Goal: Transaction & Acquisition: Purchase product/service

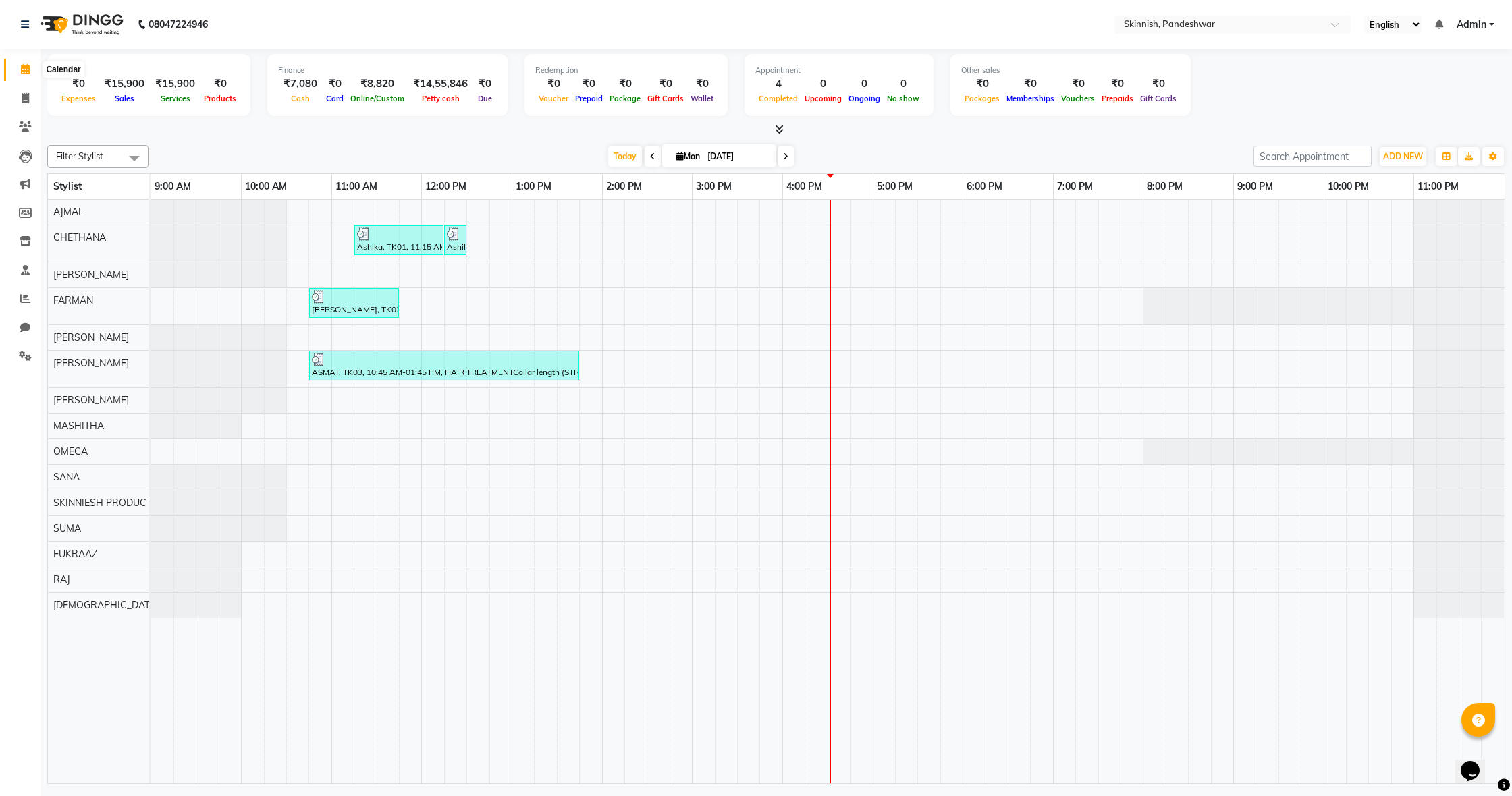
click at [30, 76] on span at bounding box center [25, 70] width 23 height 16
click at [17, 292] on span at bounding box center [25, 299] width 23 height 16
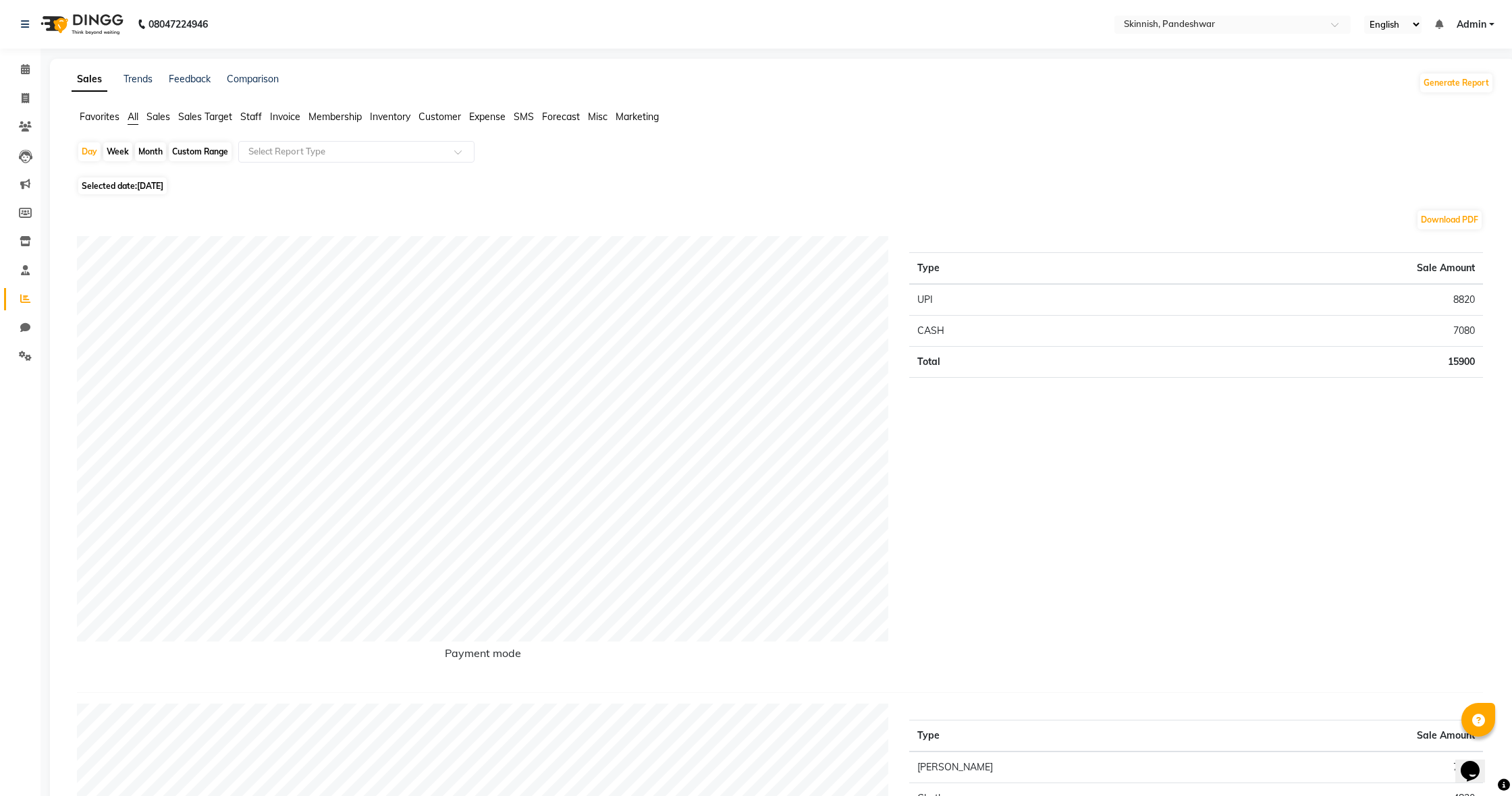
click at [155, 122] on span "Sales" at bounding box center [158, 117] width 23 height 12
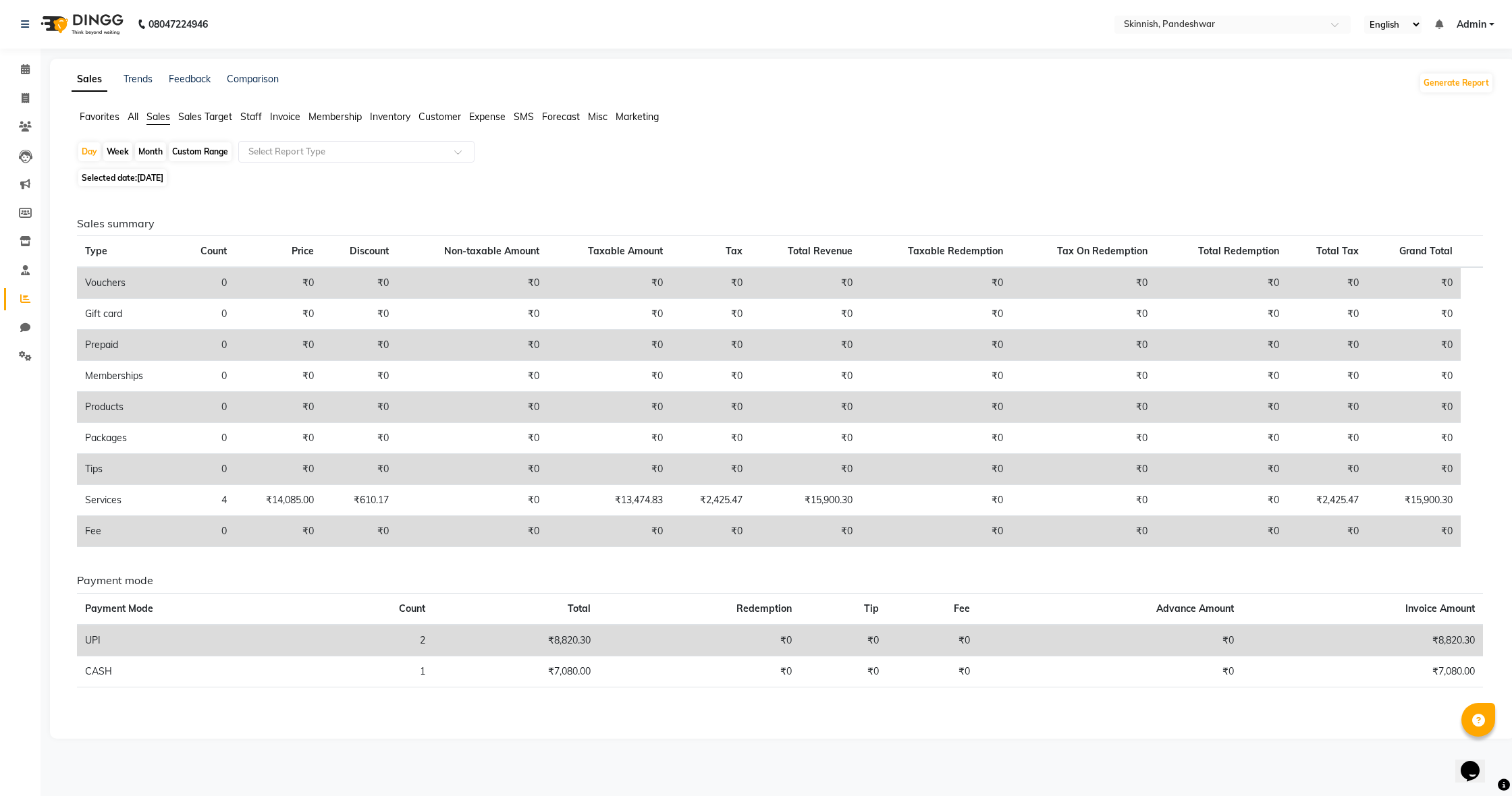
click at [141, 119] on ul "Favorites All Sales Sales Target Staff Invoice Membership Inventory Customer Ex…" at bounding box center [783, 117] width 1422 height 15
click at [138, 120] on span "All" at bounding box center [132, 117] width 11 height 12
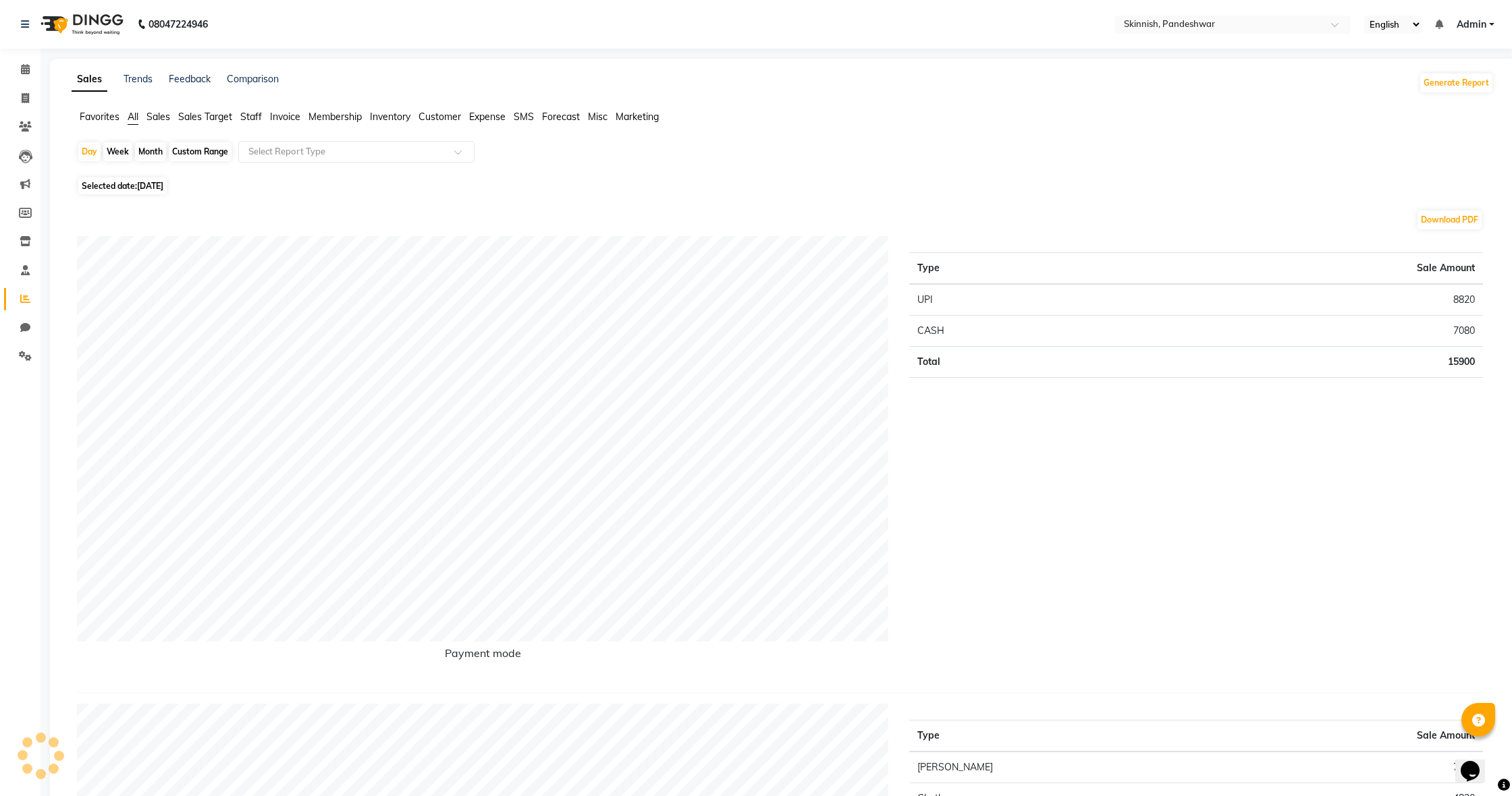
click at [183, 147] on div "Custom Range" at bounding box center [200, 152] width 62 height 19
select select "9"
select select "2025"
click at [202, 158] on div "Custom Range" at bounding box center [200, 152] width 62 height 19
select select "9"
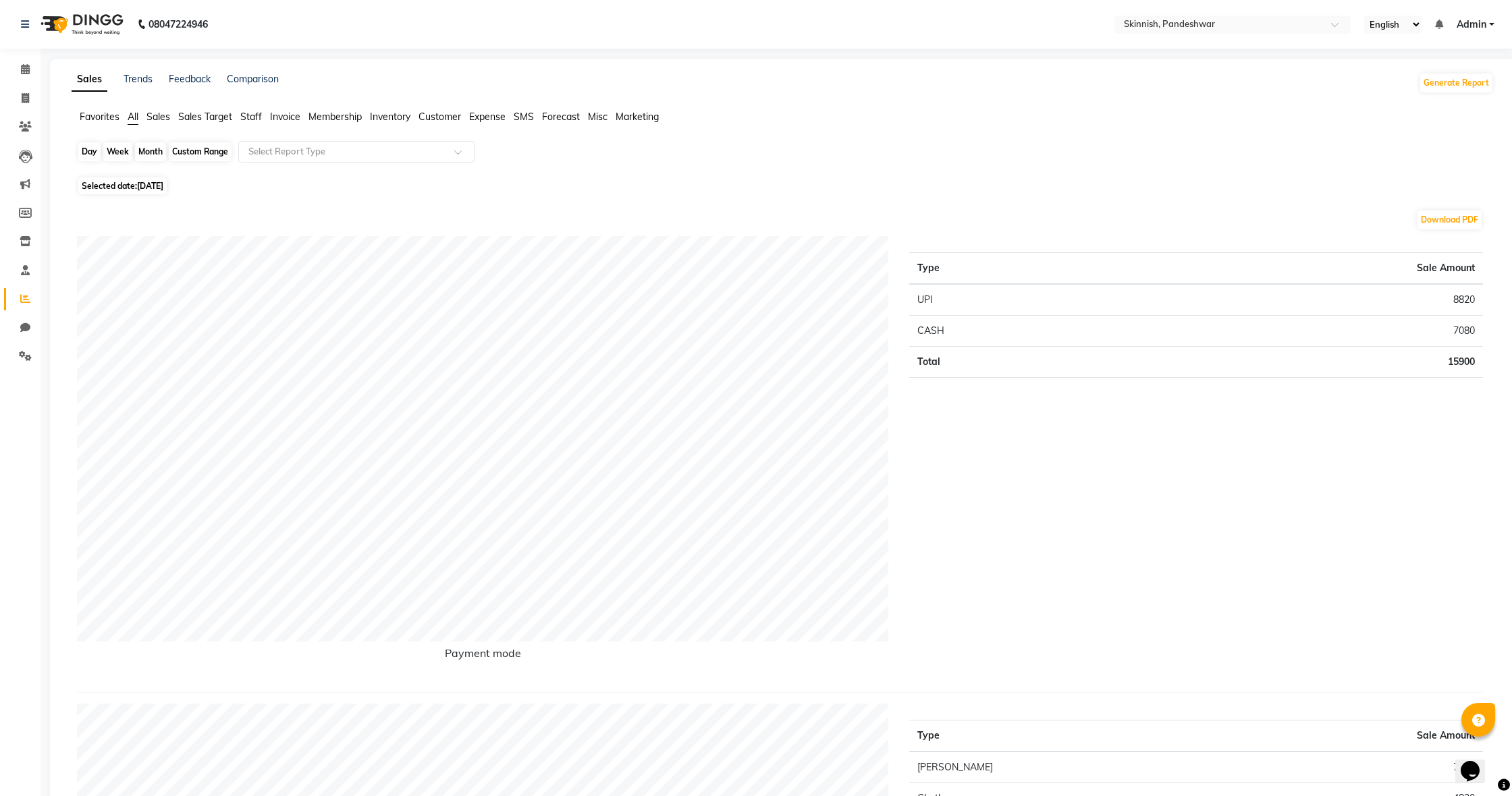
select select "2025"
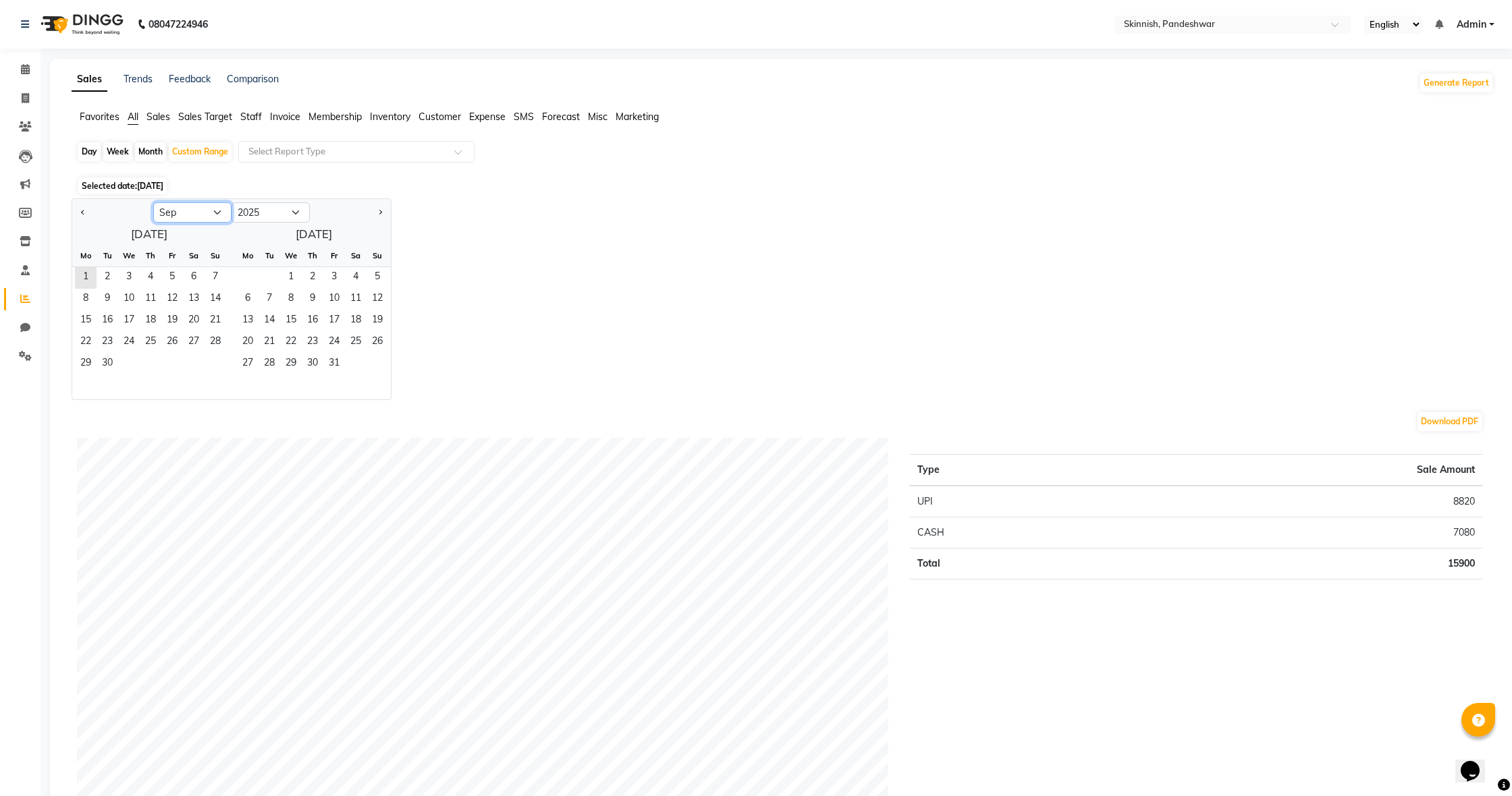
select select "8"
click at [167, 273] on span "1" at bounding box center [172, 278] width 22 height 22
click at [222, 369] on span "31" at bounding box center [216, 365] width 22 height 22
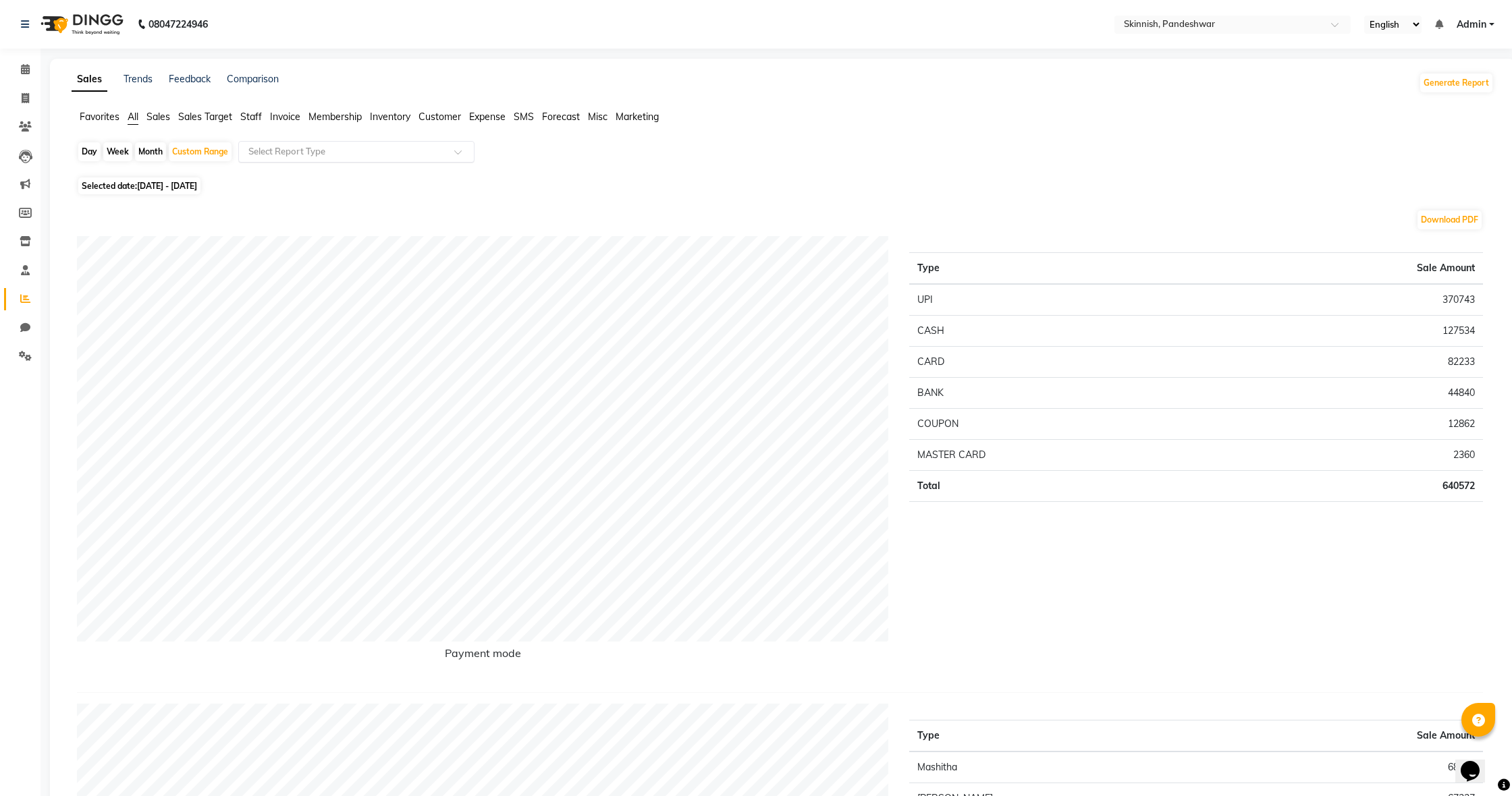
click at [461, 155] on span at bounding box center [462, 156] width 17 height 13
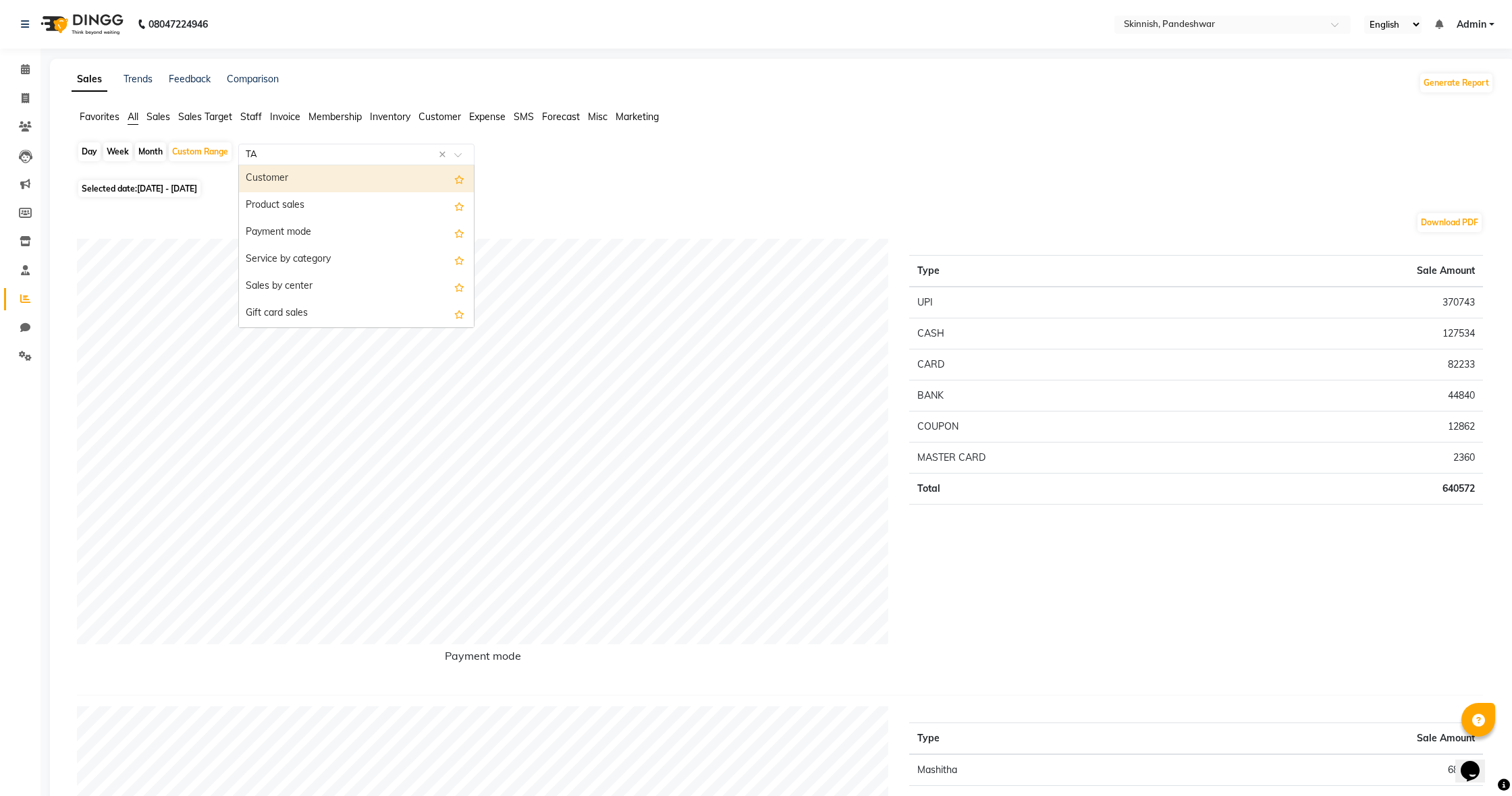
type input "TAX"
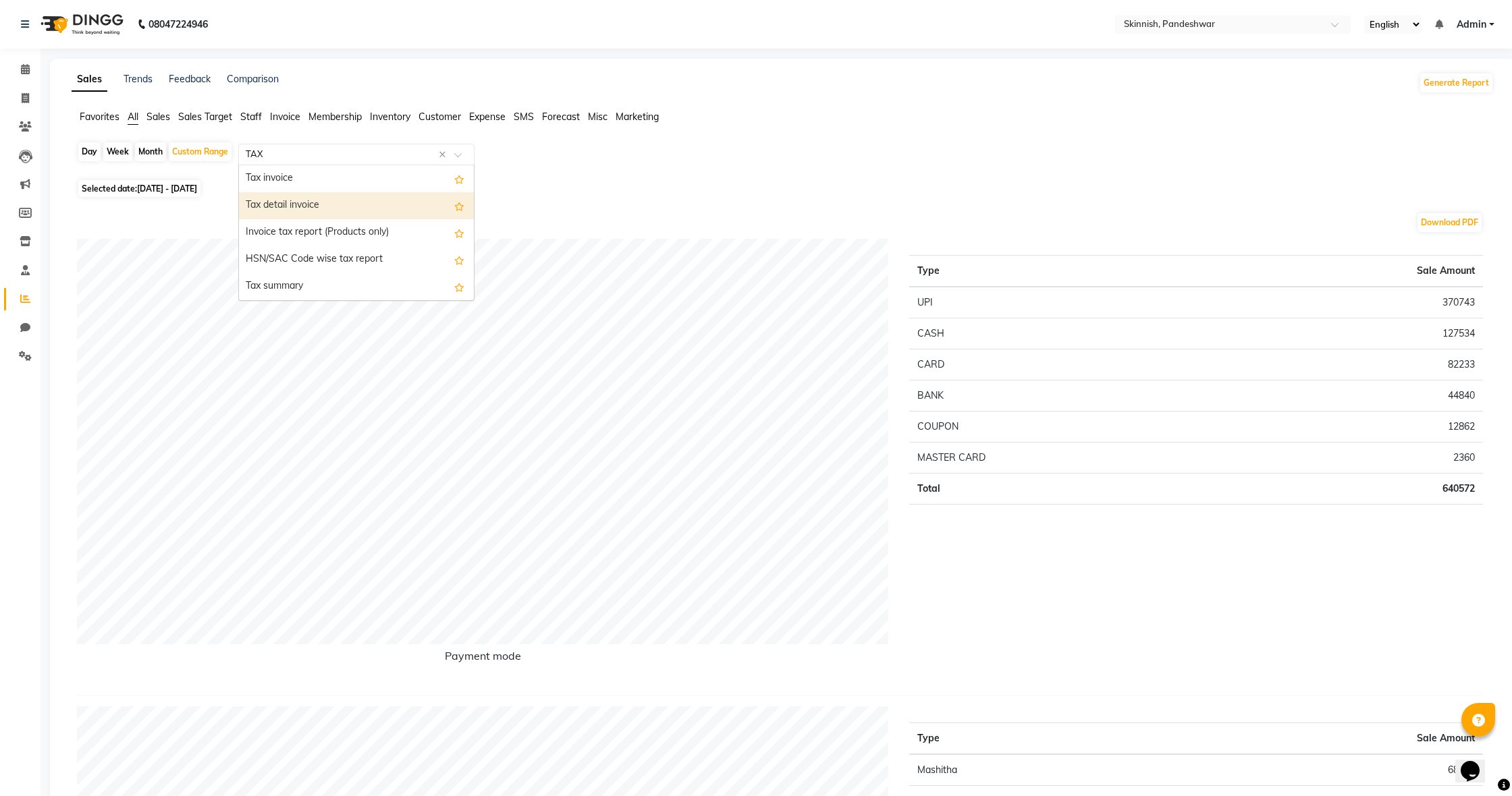
click at [407, 197] on div "Tax detail invoice" at bounding box center [356, 206] width 235 height 27
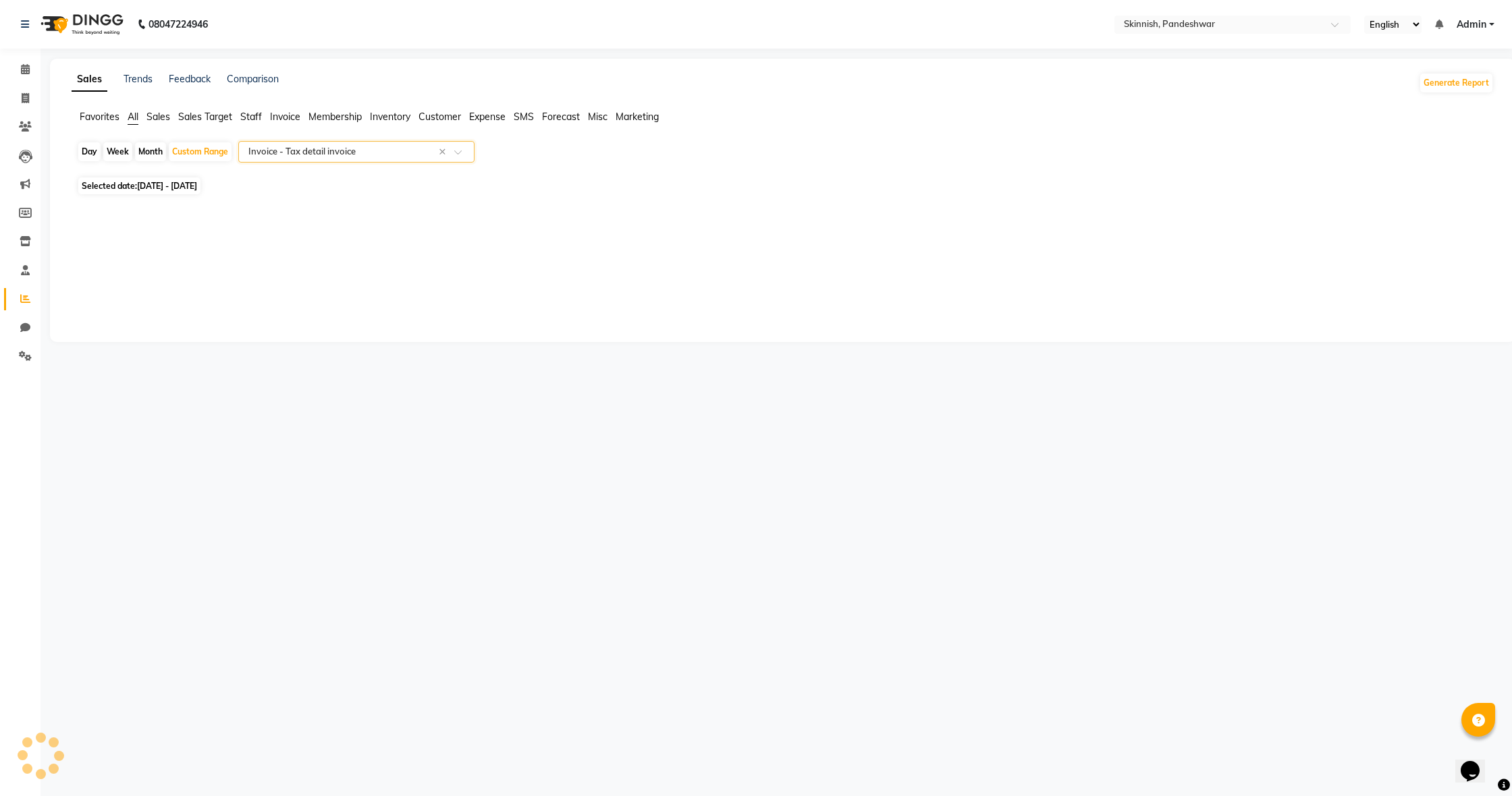
select select "full_report"
select select "csv"
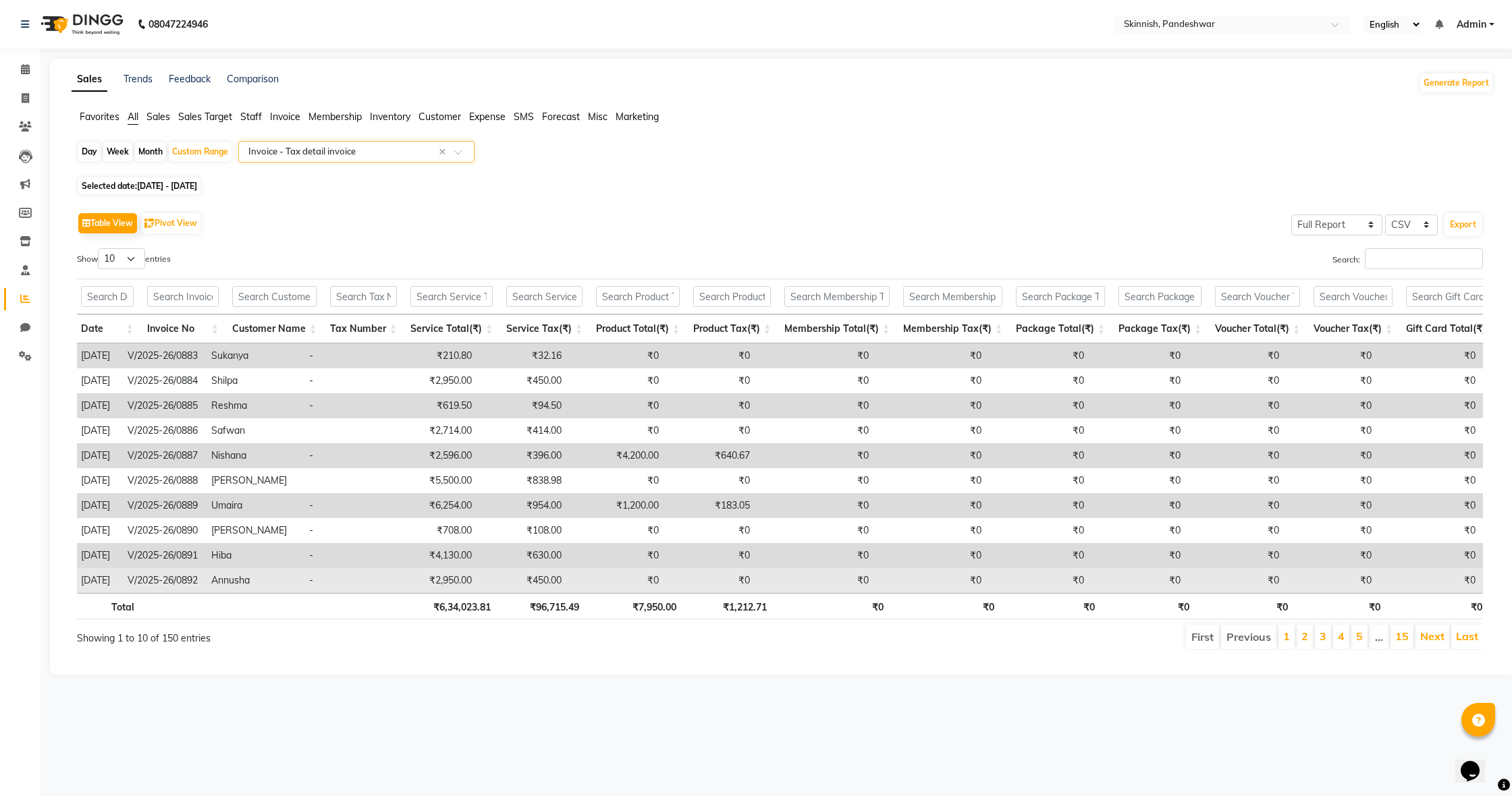
scroll to position [0, 1]
click at [637, 592] on td "₹0" at bounding box center [616, 580] width 97 height 25
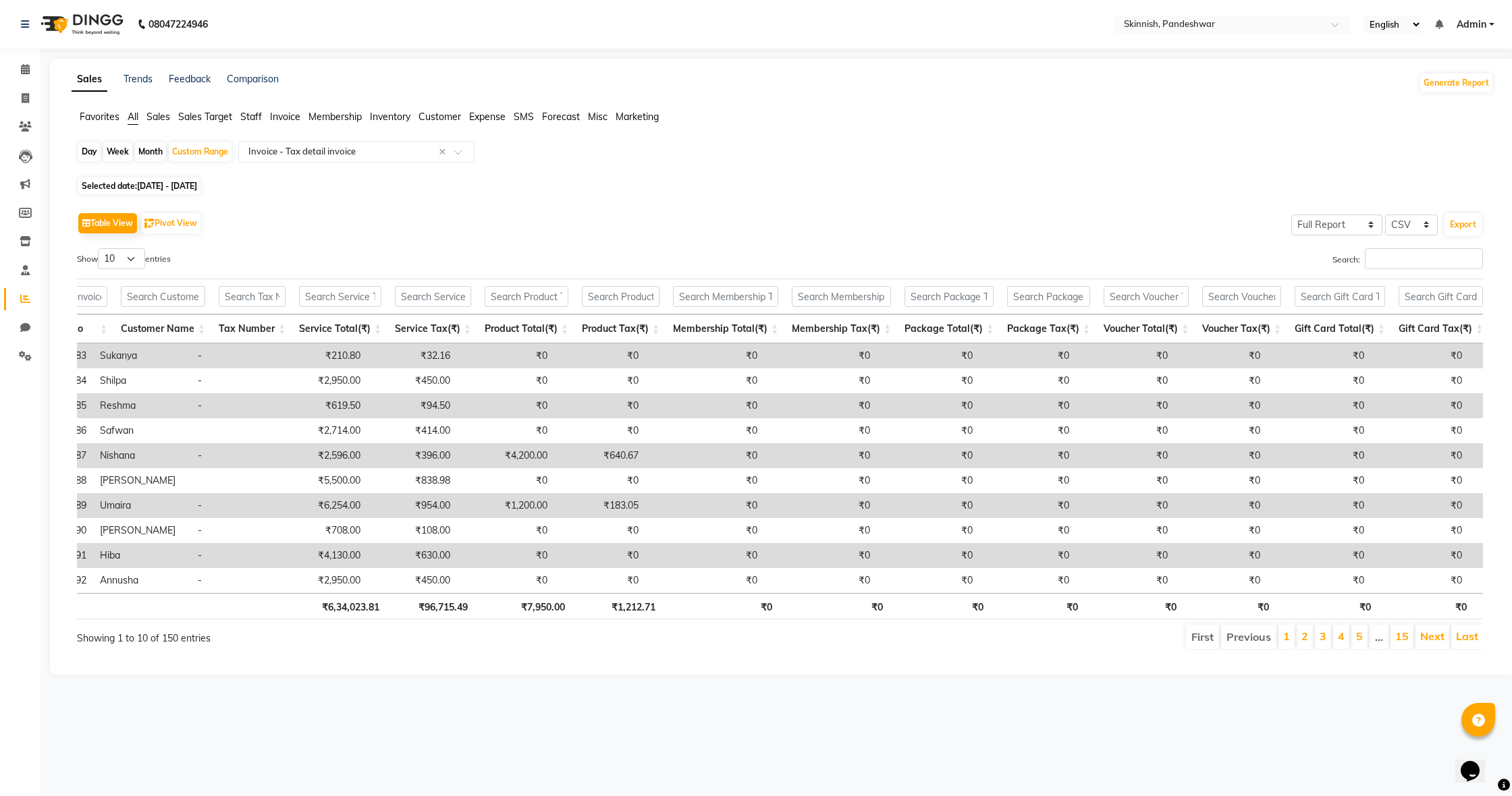
scroll to position [0, 0]
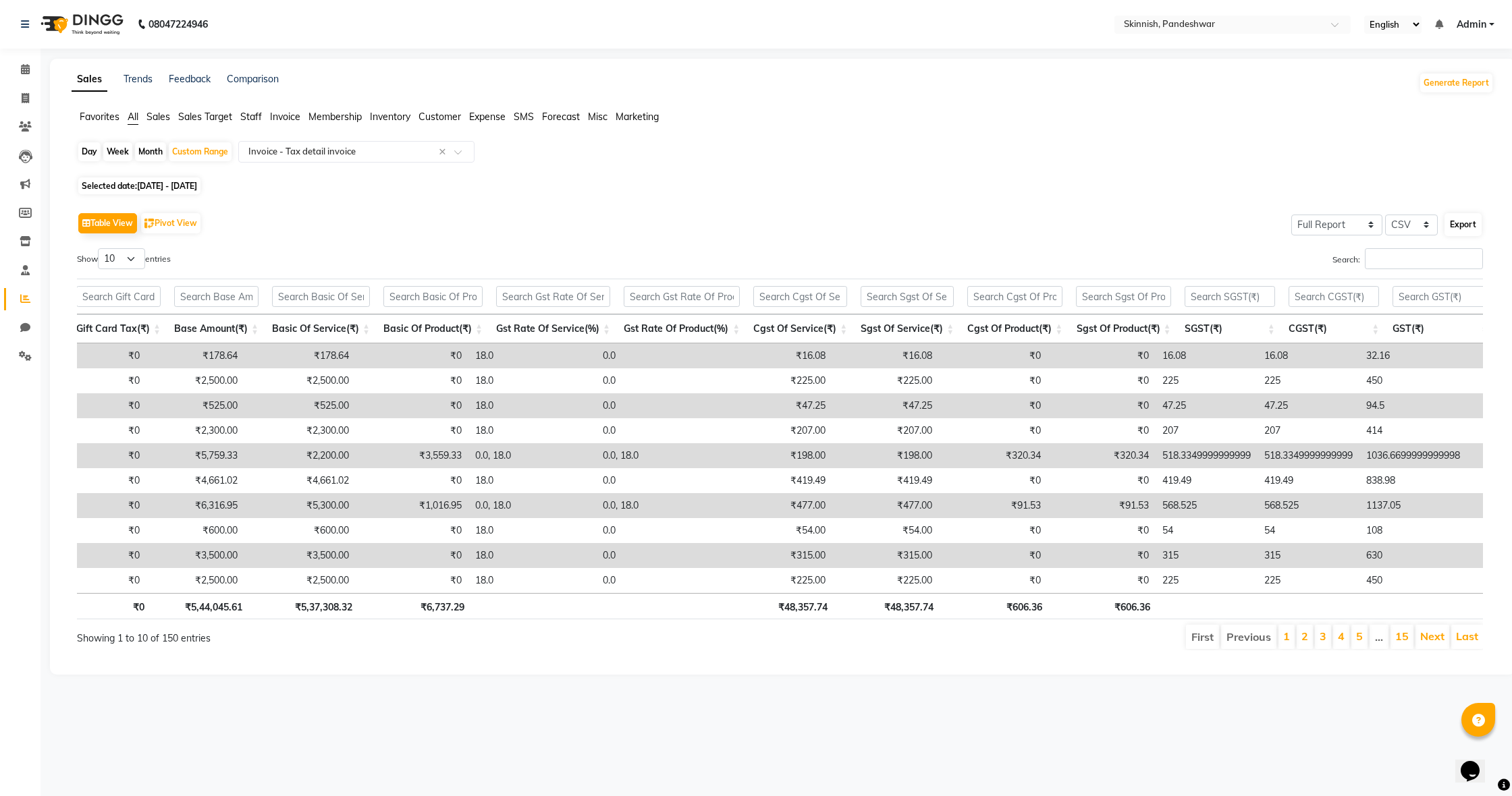
click at [1467, 231] on button "Export" at bounding box center [1462, 225] width 37 height 23
click at [27, 69] on icon at bounding box center [25, 69] width 9 height 10
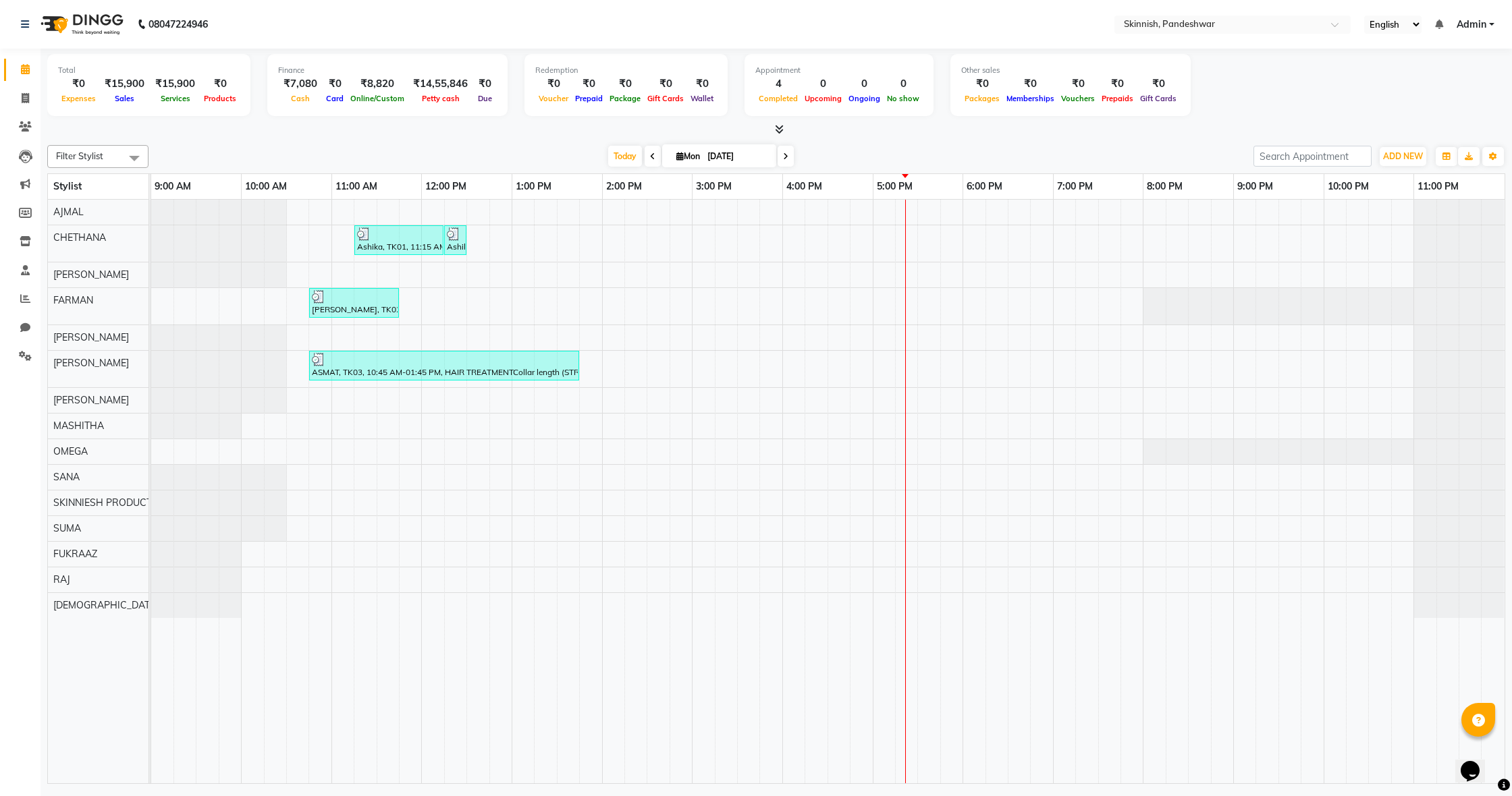
click at [490, 312] on td at bounding box center [478, 491] width 22 height 584
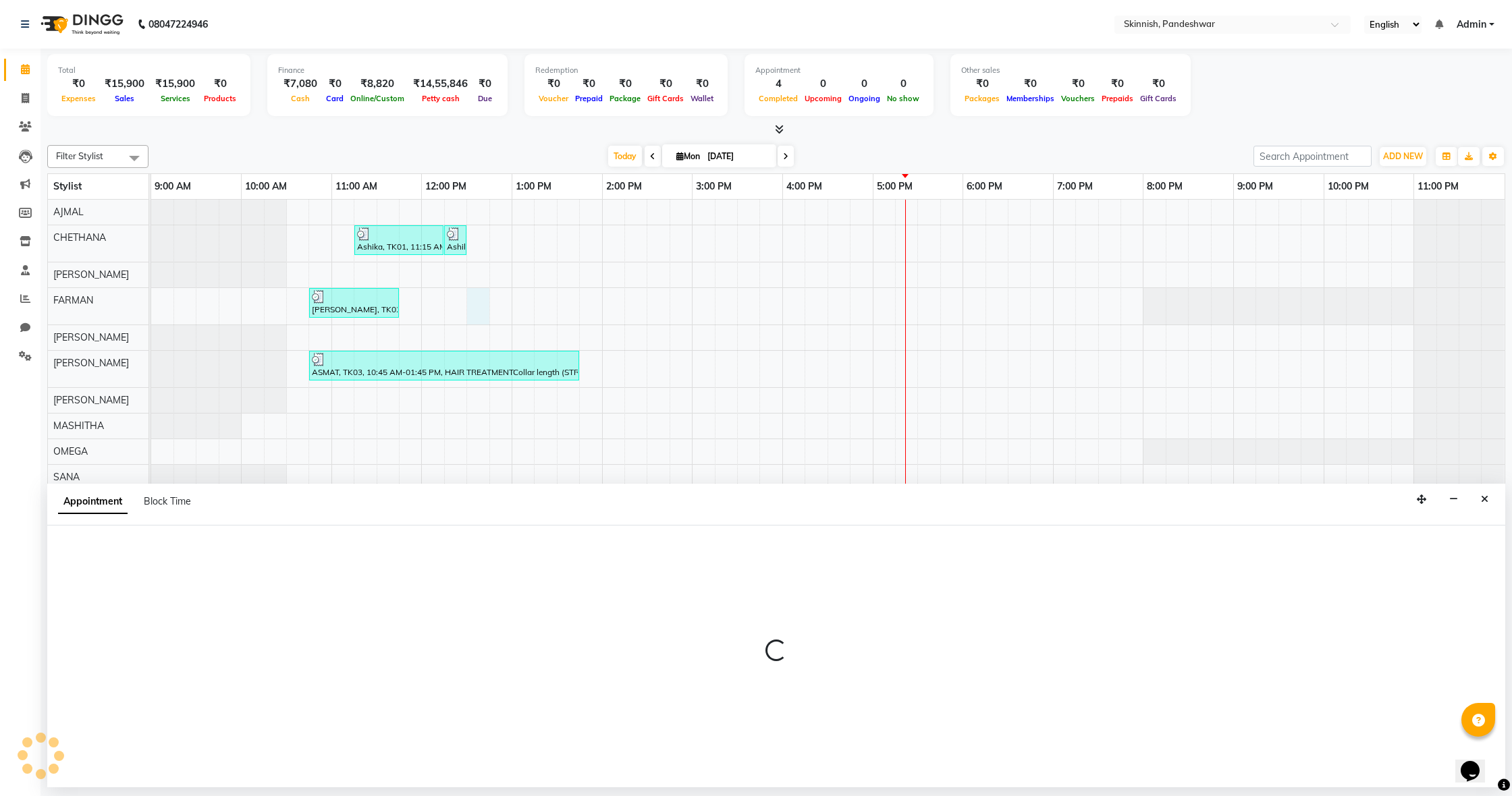
click at [490, 312] on td at bounding box center [478, 491] width 22 height 584
select select "70540"
select select "750"
select select "tentative"
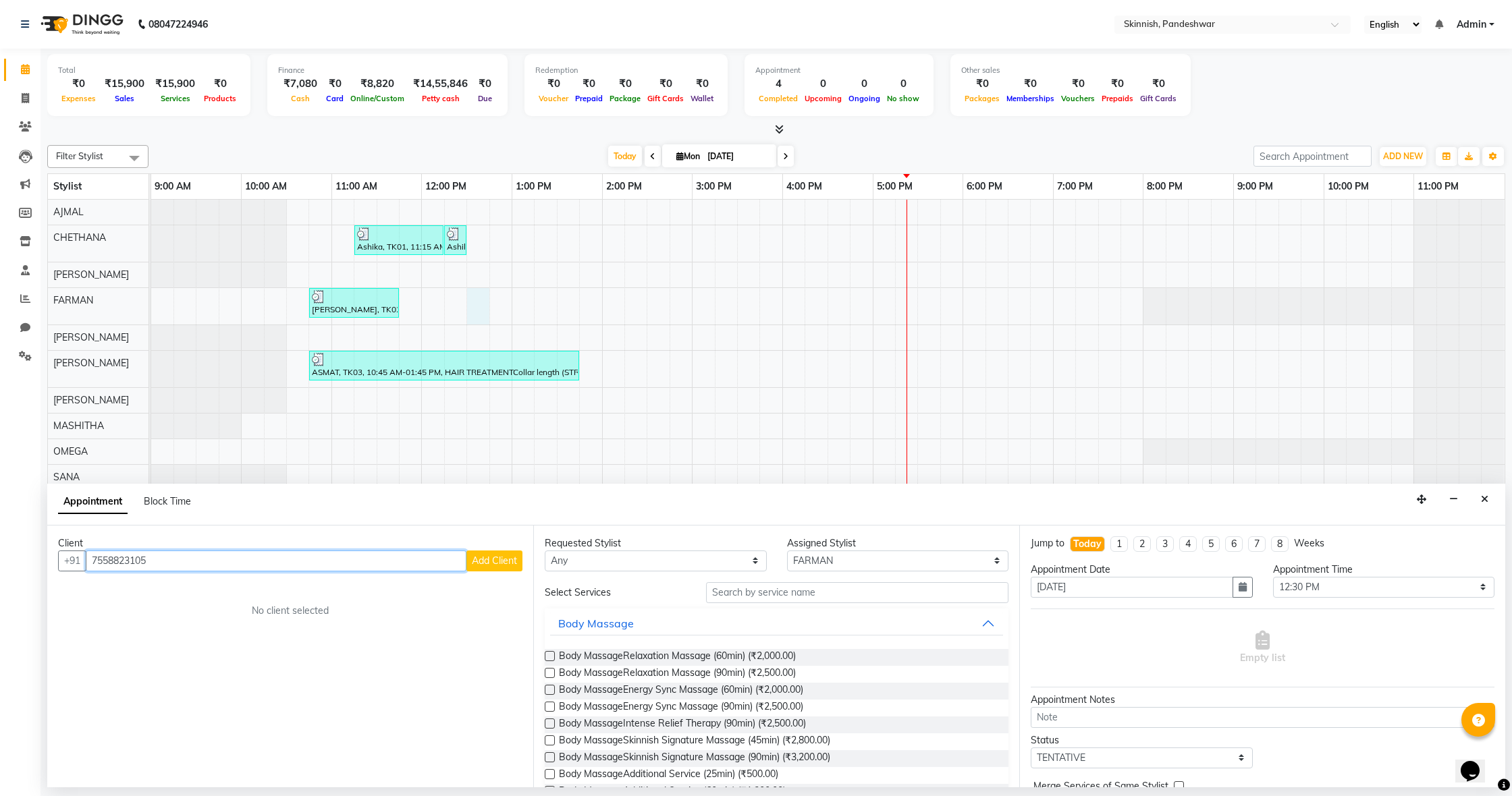
type input "7558823105"
click at [486, 558] on span "Add Client" at bounding box center [495, 560] width 45 height 12
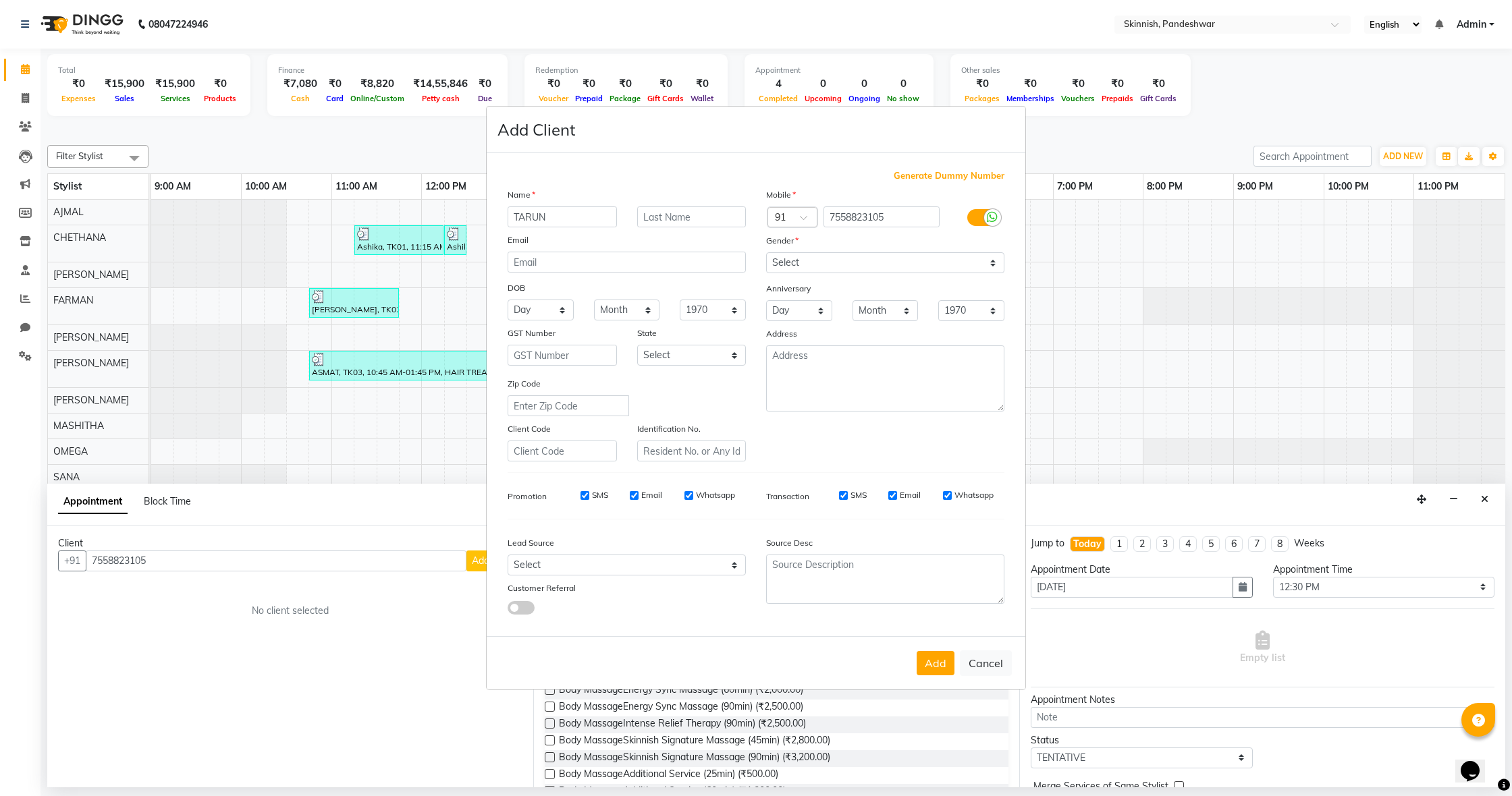
type input "TARUN"
drag, startPoint x: 935, startPoint y: 243, endPoint x: 924, endPoint y: 255, distance: 16.3
click at [935, 243] on div "Gender" at bounding box center [885, 242] width 258 height 19
select select "[DEMOGRAPHIC_DATA]"
click at [935, 666] on button "Add" at bounding box center [935, 663] width 37 height 24
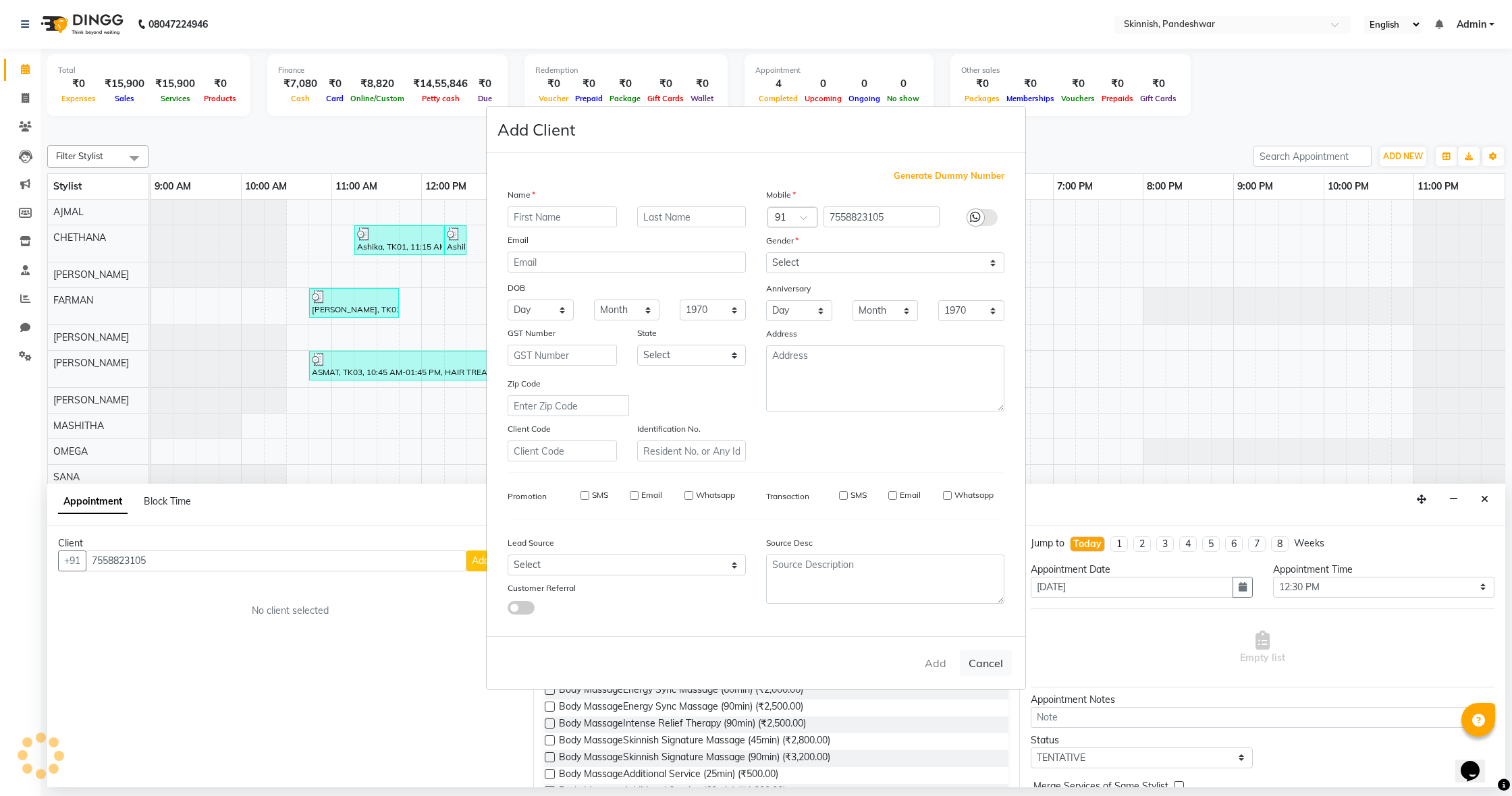
select select
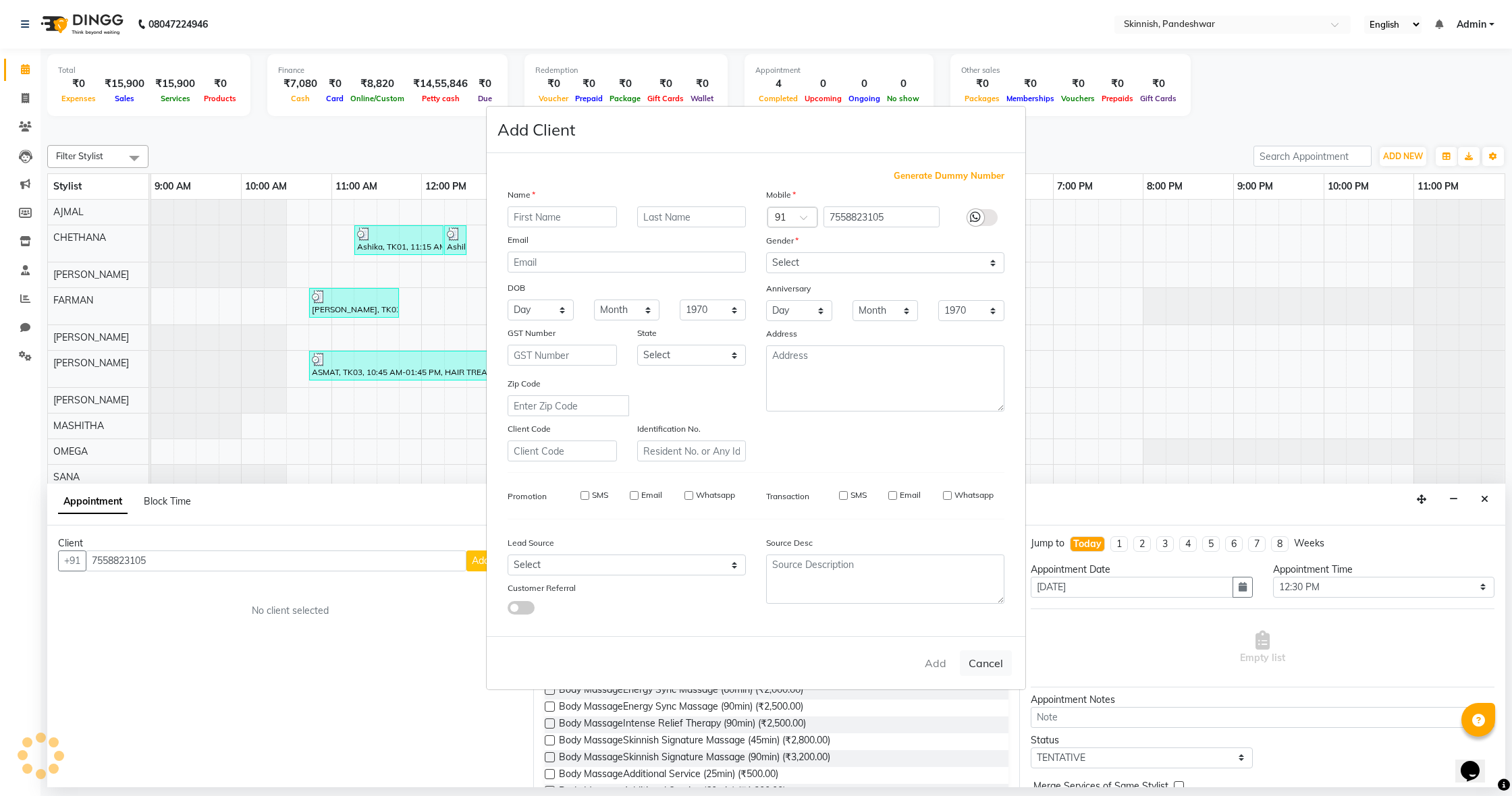
select select
checkbox input "false"
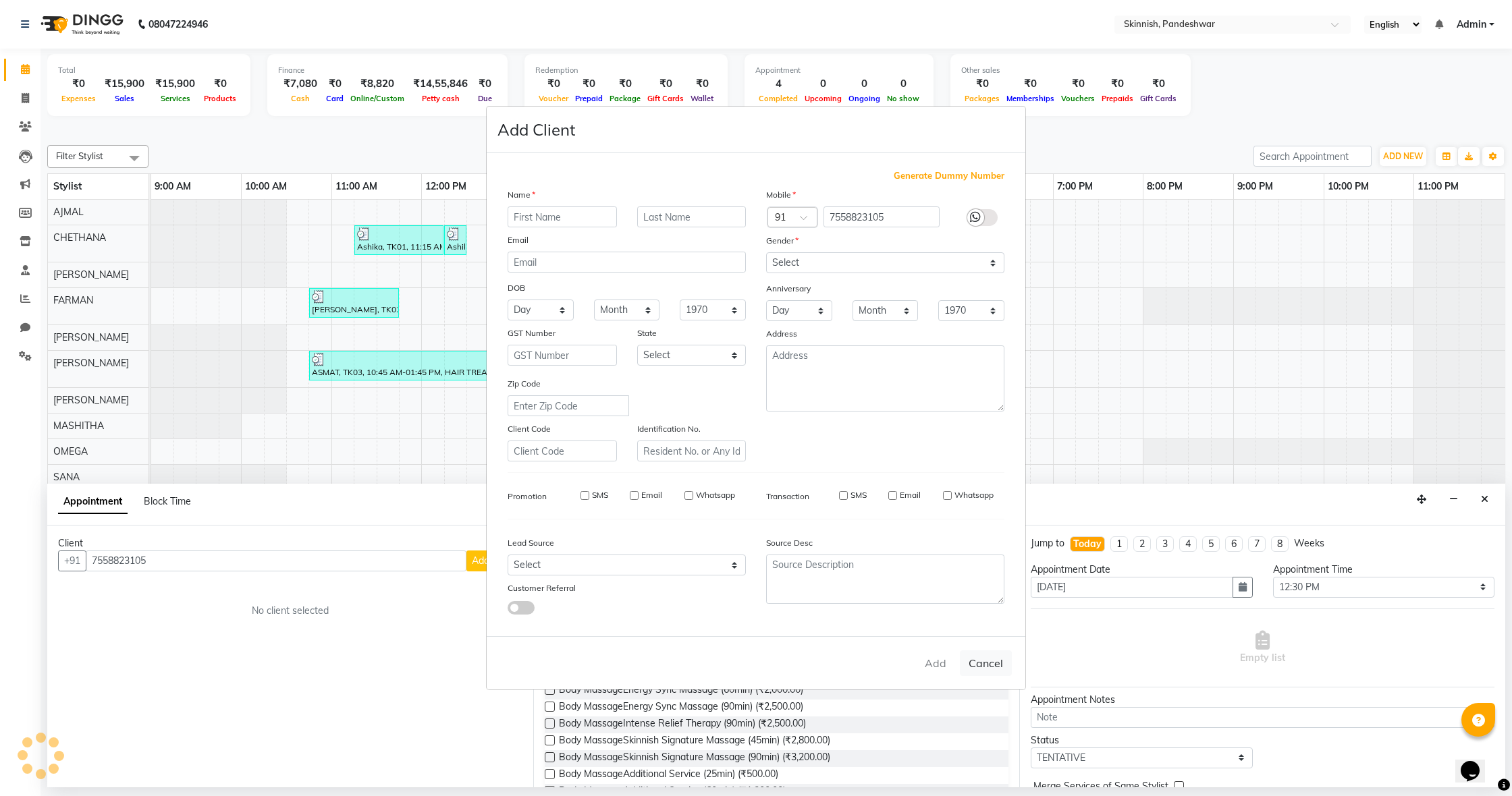
checkbox input "false"
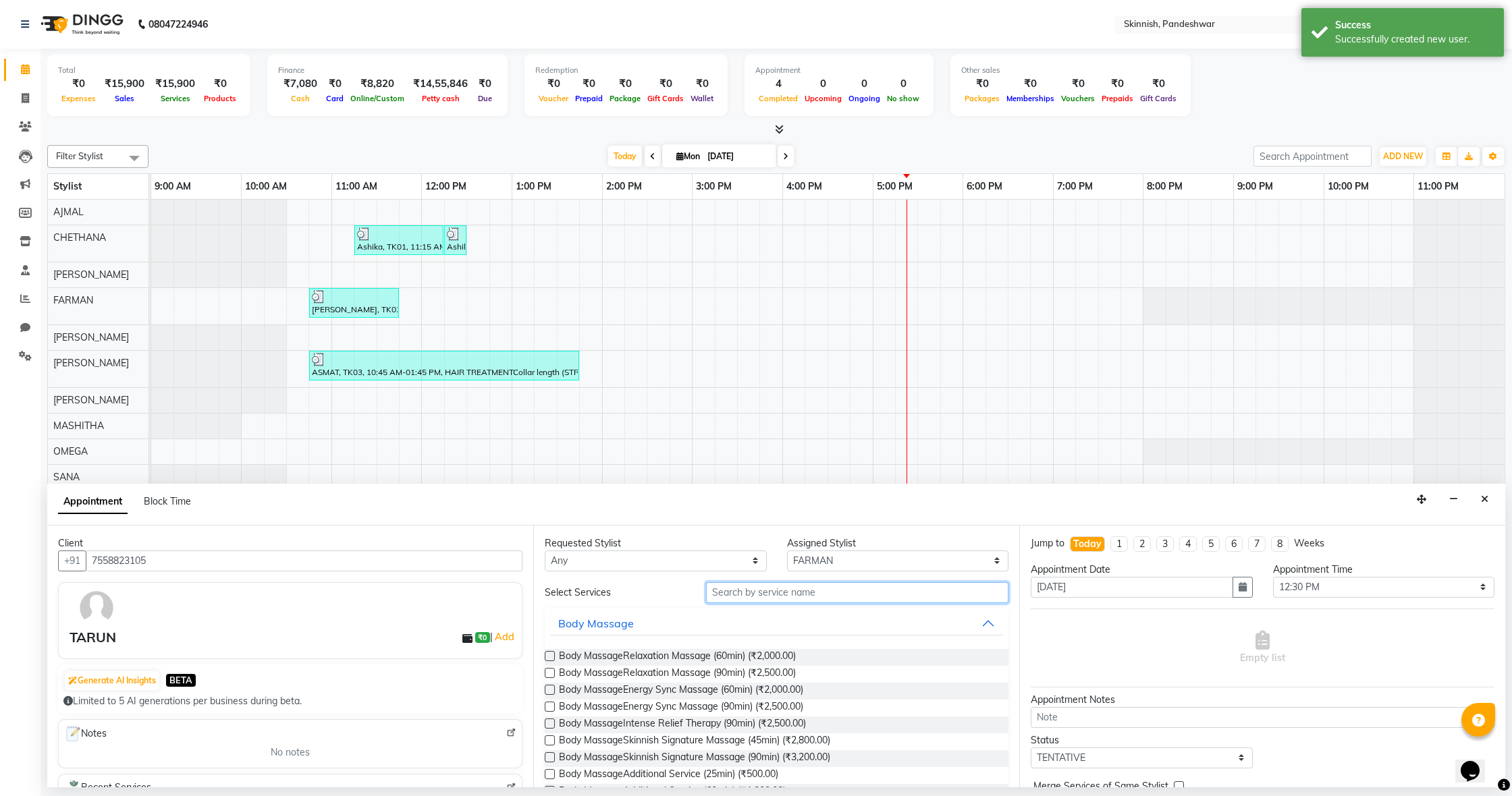
click at [802, 594] on input "text" at bounding box center [857, 592] width 302 height 21
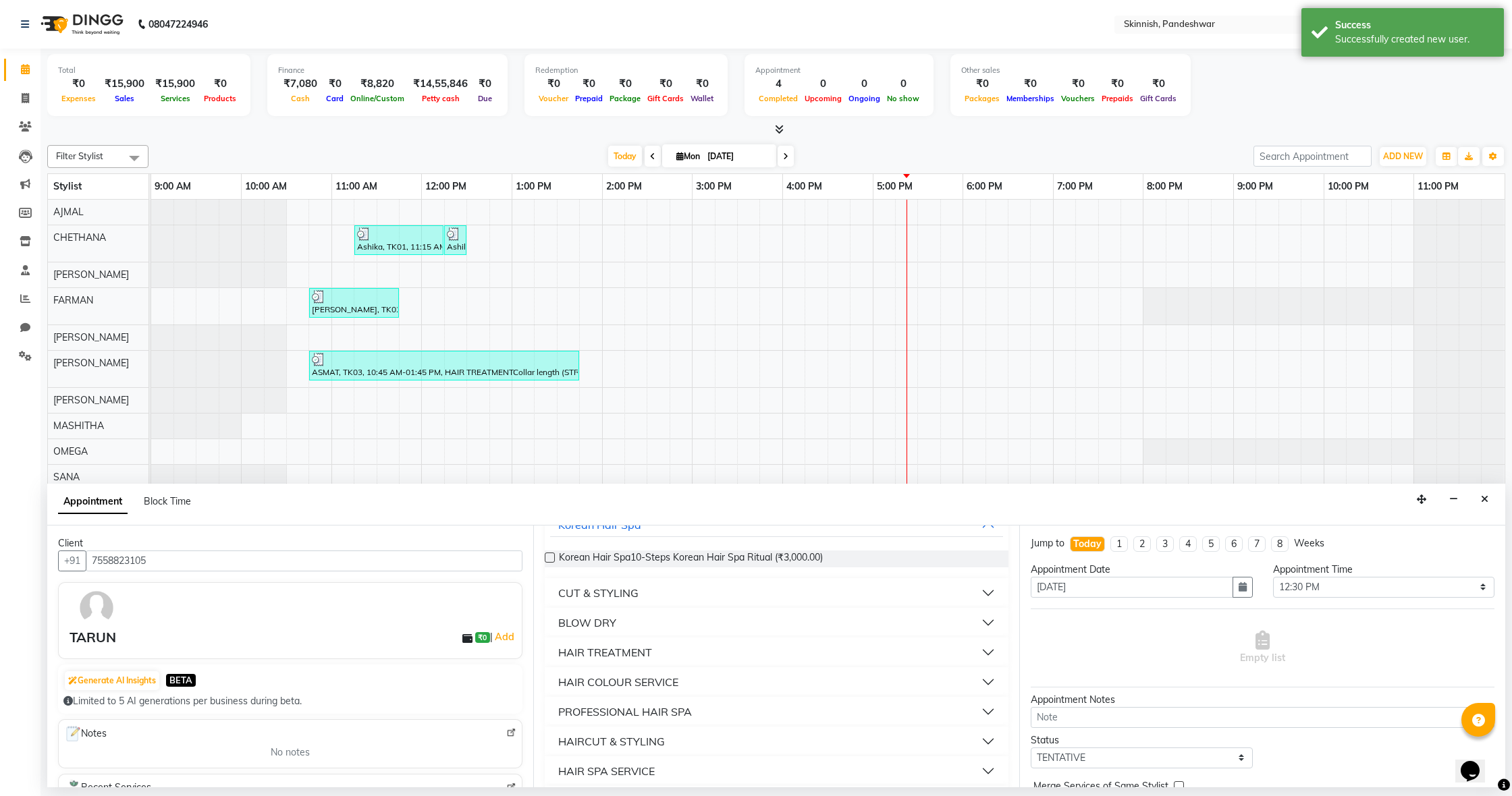
type input "HAIR"
click at [714, 732] on button "HAIRCUT & STYLING" at bounding box center [777, 741] width 453 height 24
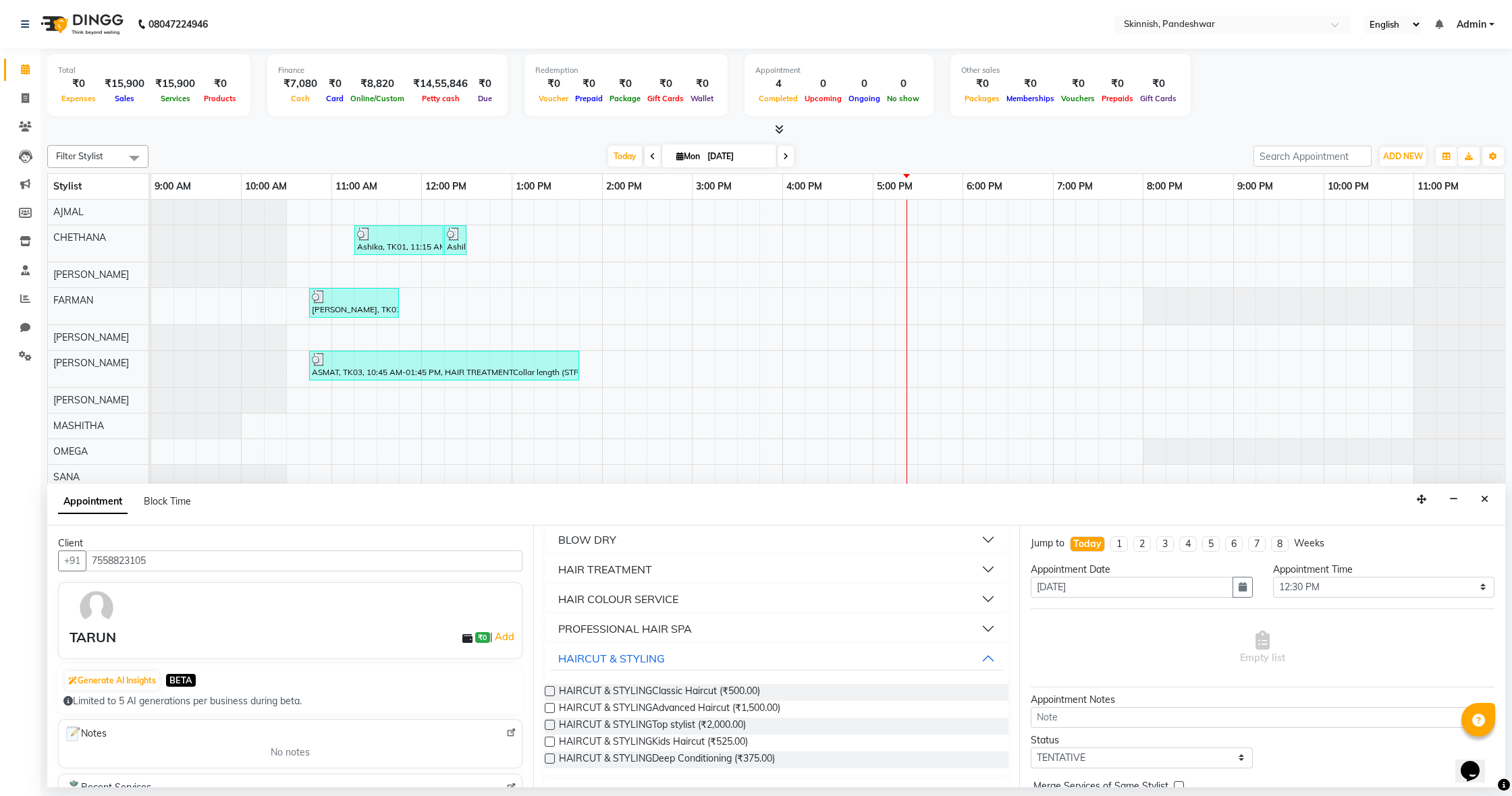
click at [554, 689] on label at bounding box center [550, 691] width 10 height 10
click at [554, 689] on input "checkbox" at bounding box center [549, 693] width 9 height 9
checkbox input "false"
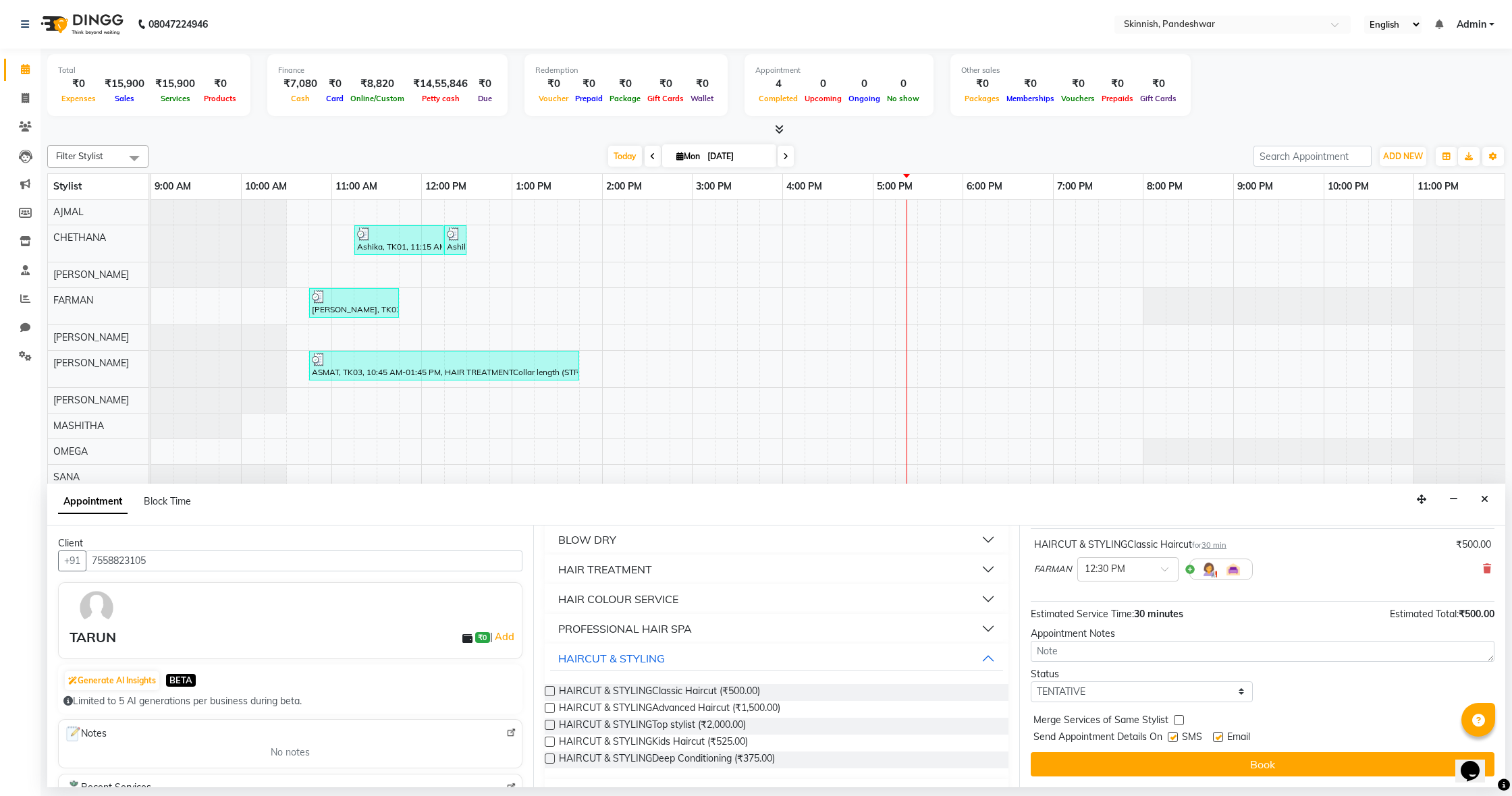
drag, startPoint x: 1165, startPoint y: 754, endPoint x: 1152, endPoint y: 754, distance: 13.0
click at [1164, 754] on button "Book" at bounding box center [1262, 764] width 464 height 24
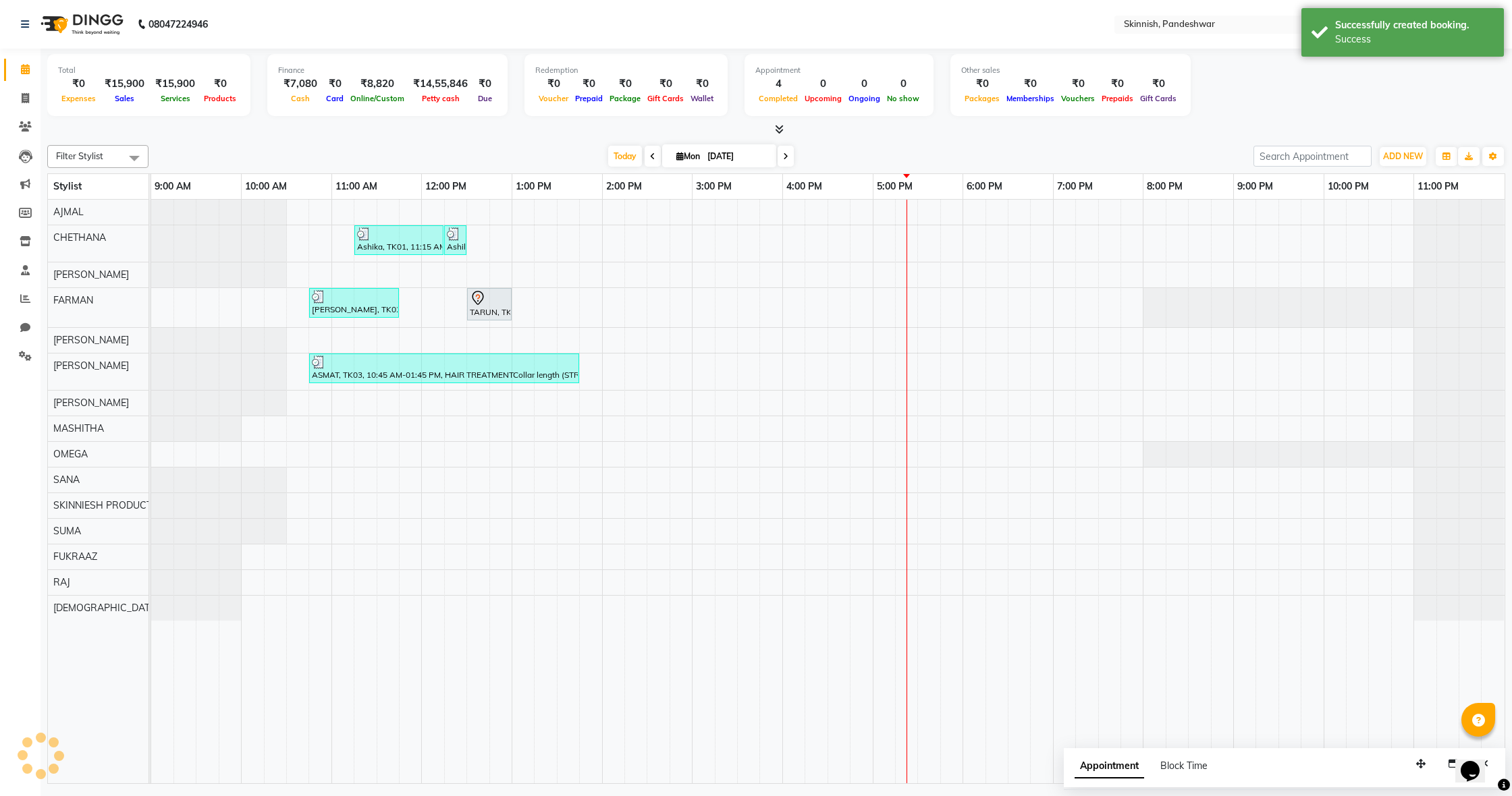
click at [514, 306] on div "Ashika, TK01, 11:15 AM-12:15 PM, Advanced Facial TherapyHydra Facial Ashika, TK…" at bounding box center [828, 491] width 1353 height 584
select select "70540"
select select "780"
select select "tentative"
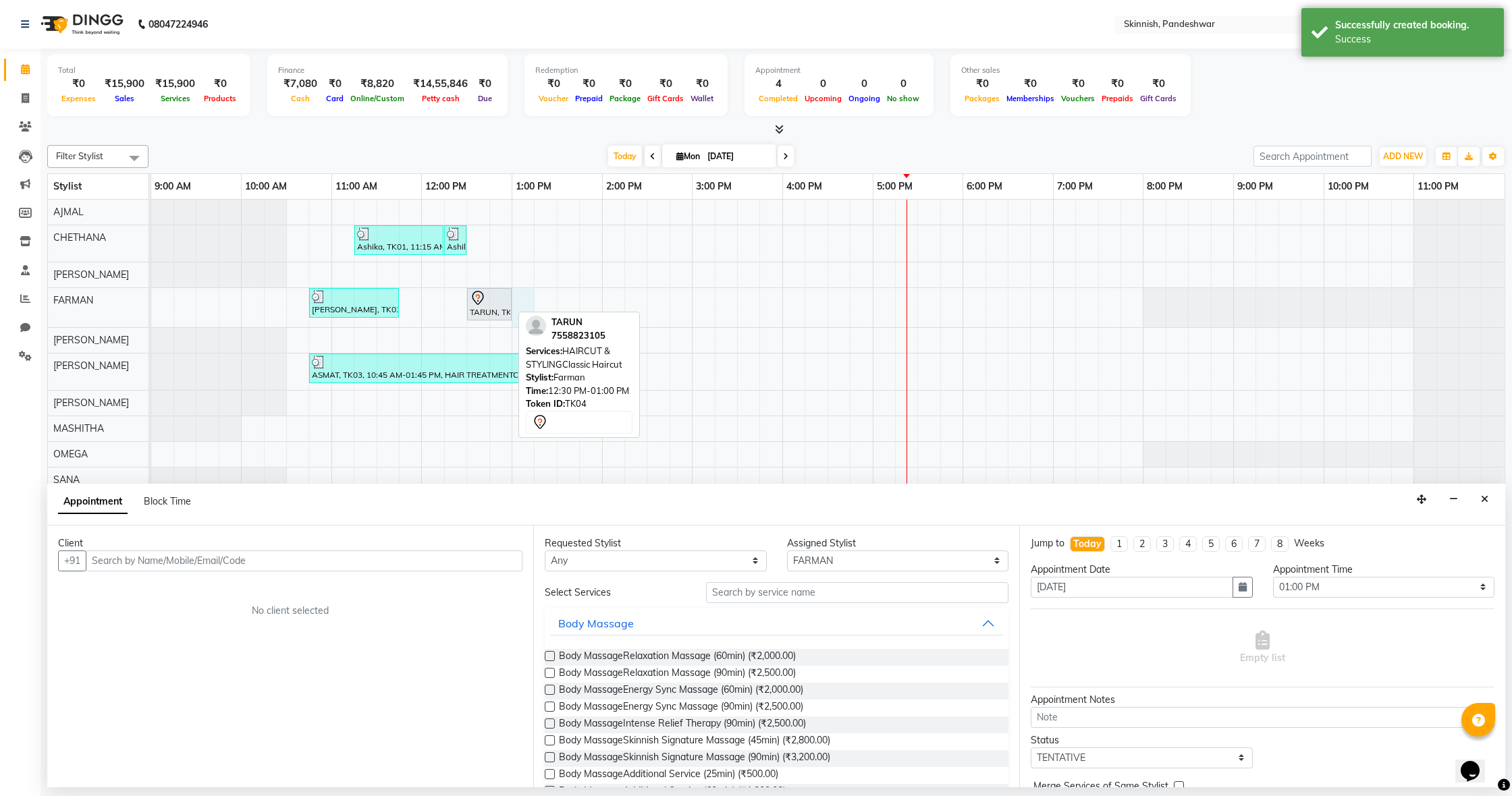
click at [490, 305] on div at bounding box center [489, 298] width 39 height 16
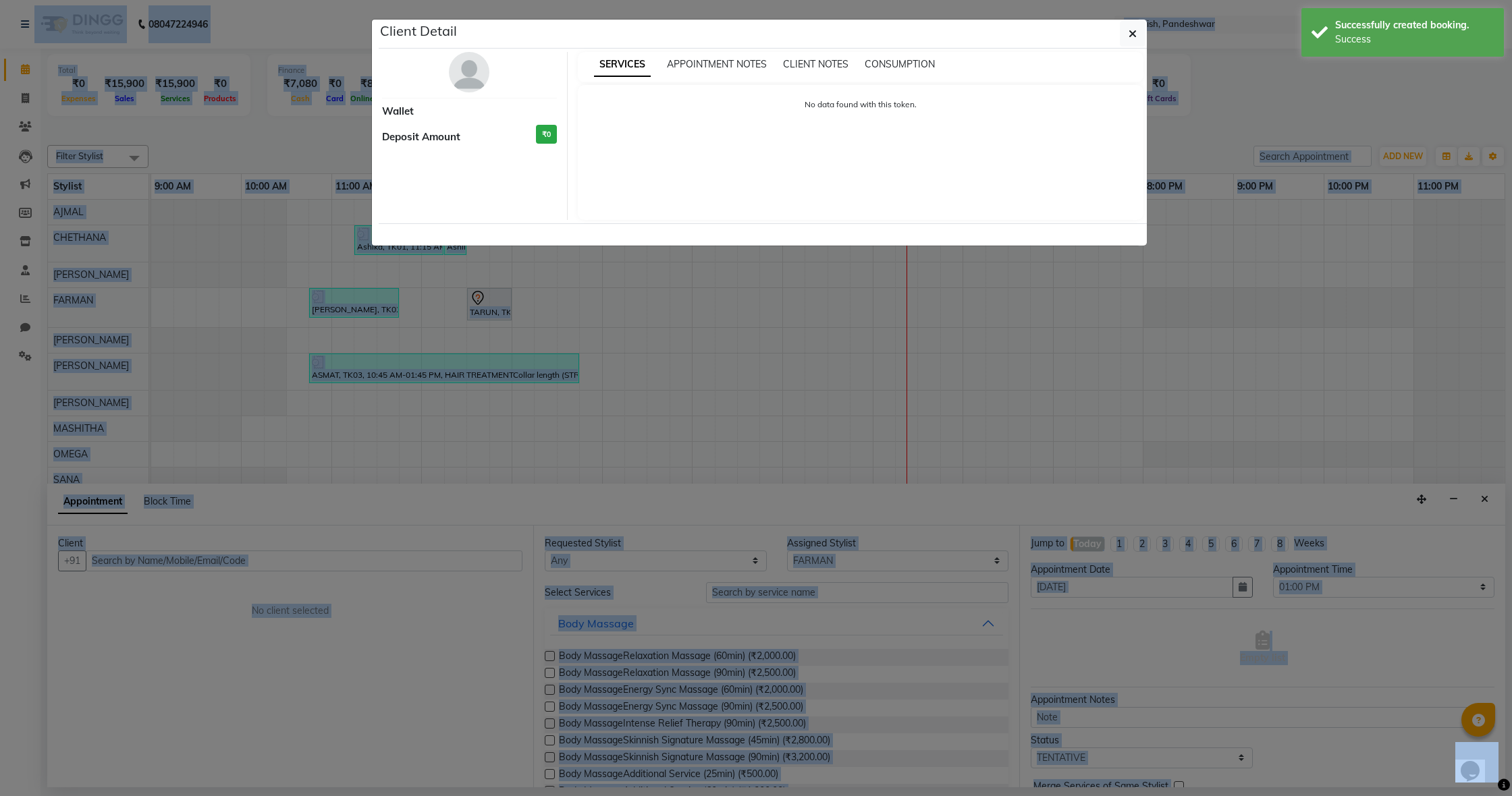
click at [490, 305] on ngb-modal-window "Client Detail Wallet Deposit Amount ₹0 SERVICES APPOINTMENT NOTES CLIENT NOTES …" at bounding box center [756, 398] width 1512 height 796
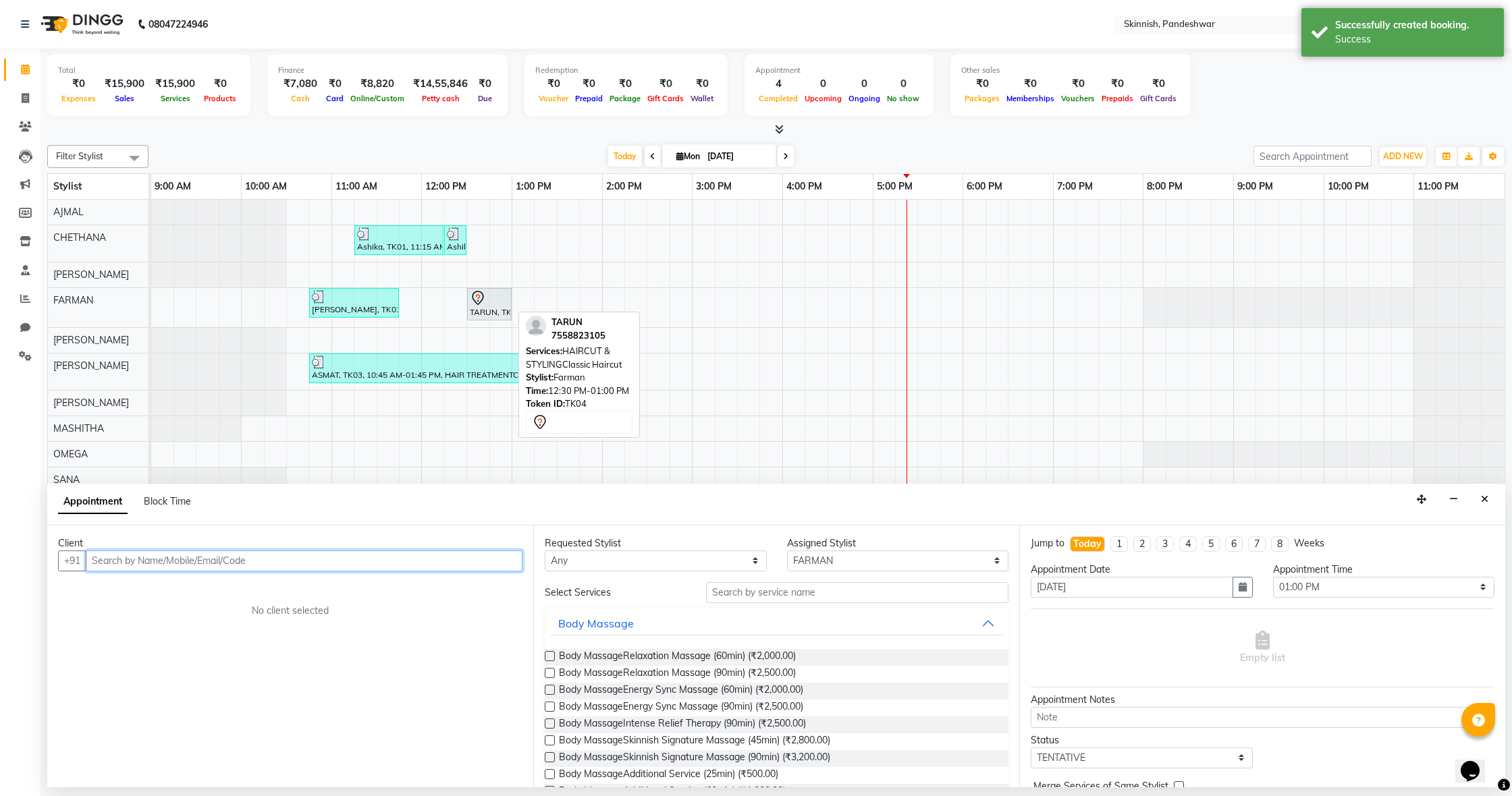
click at [498, 310] on div "TARUN, TK04, 12:30 PM-01:00 PM, HAIRCUT & STYLINGClassic Haircut" at bounding box center [489, 305] width 42 height 28
select select "7"
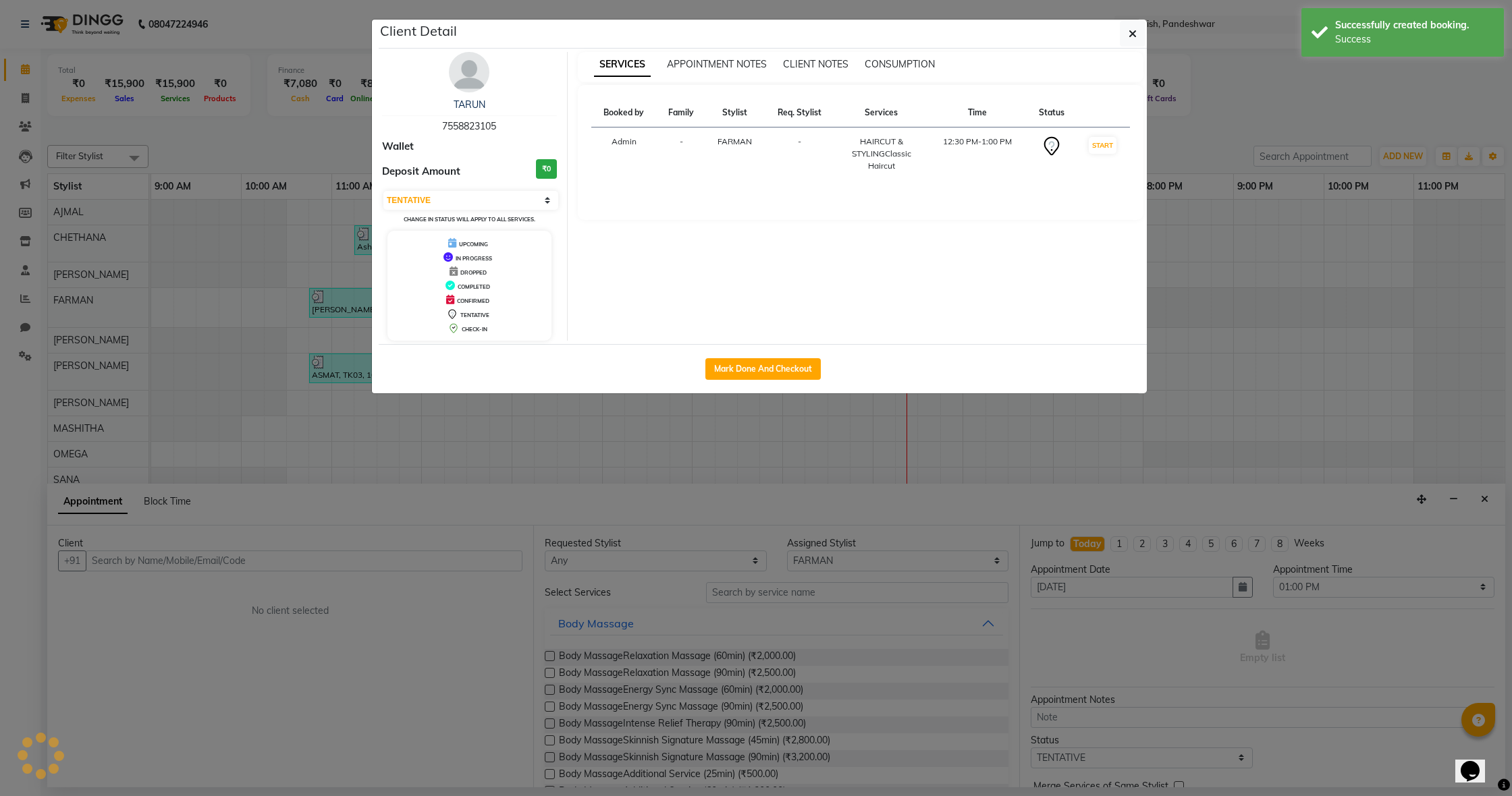
click at [498, 309] on div "Client Detail TARUN 7558823105 Wallet Deposit Amount ₹0 Select IN SERVICE CONFI…" at bounding box center [763, 206] width 768 height 374
drag, startPoint x: 763, startPoint y: 362, endPoint x: 746, endPoint y: 364, distance: 17.1
click at [763, 361] on button "Mark Done And Checkout" at bounding box center [763, 369] width 116 height 22
select select "service"
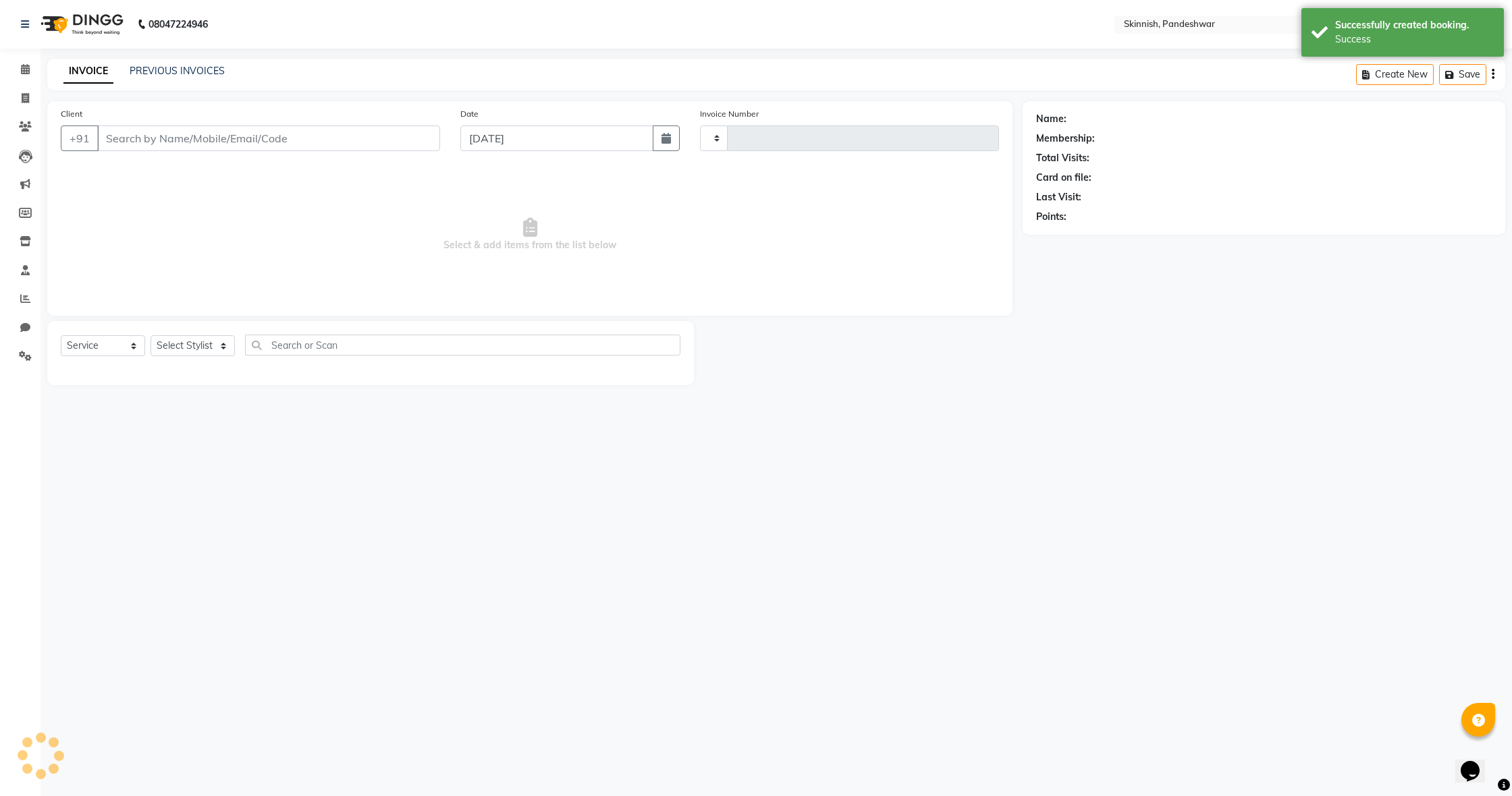
type input "1036"
select select "7886"
type input "7558823105"
select select "70540"
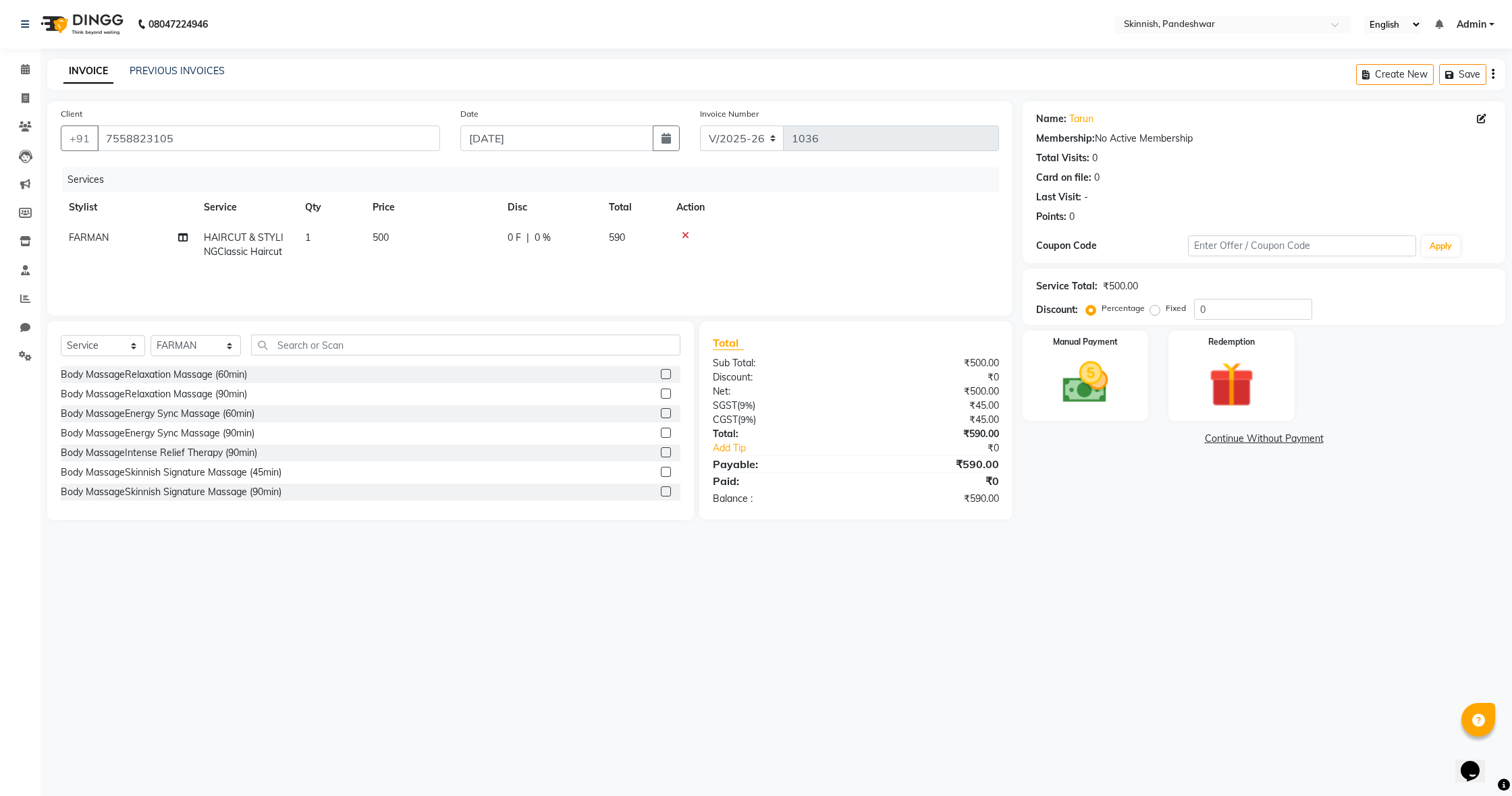
click at [1166, 311] on label "Fixed" at bounding box center [1176, 308] width 20 height 12
click at [1153, 311] on input "Fixed" at bounding box center [1156, 308] width 9 height 9
radio input "true"
click at [1234, 311] on input "0" at bounding box center [1253, 309] width 118 height 21
type input "90"
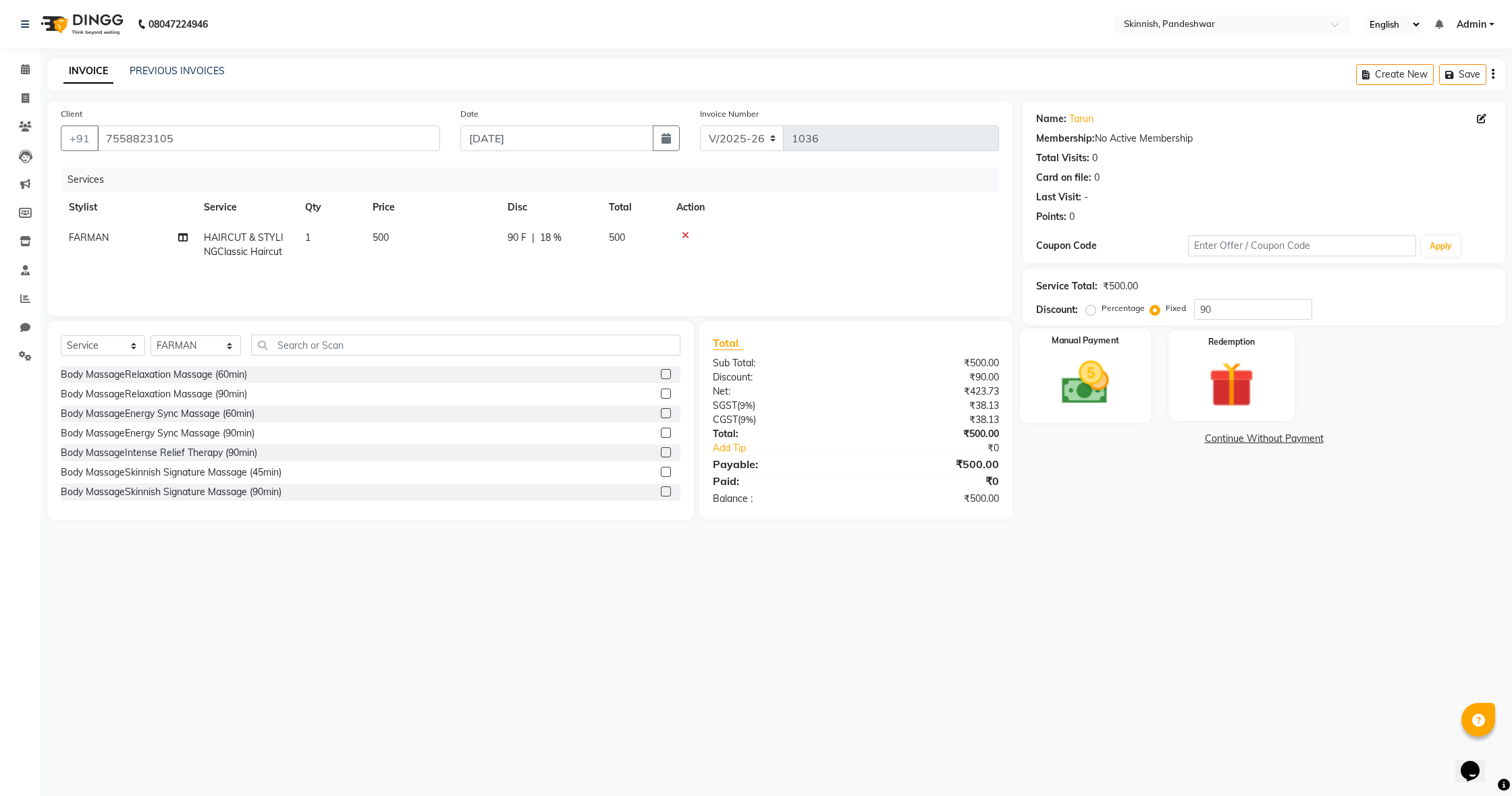
click at [1095, 379] on img at bounding box center [1085, 383] width 77 height 55
click at [1216, 438] on span "UPI" at bounding box center [1219, 440] width 21 height 16
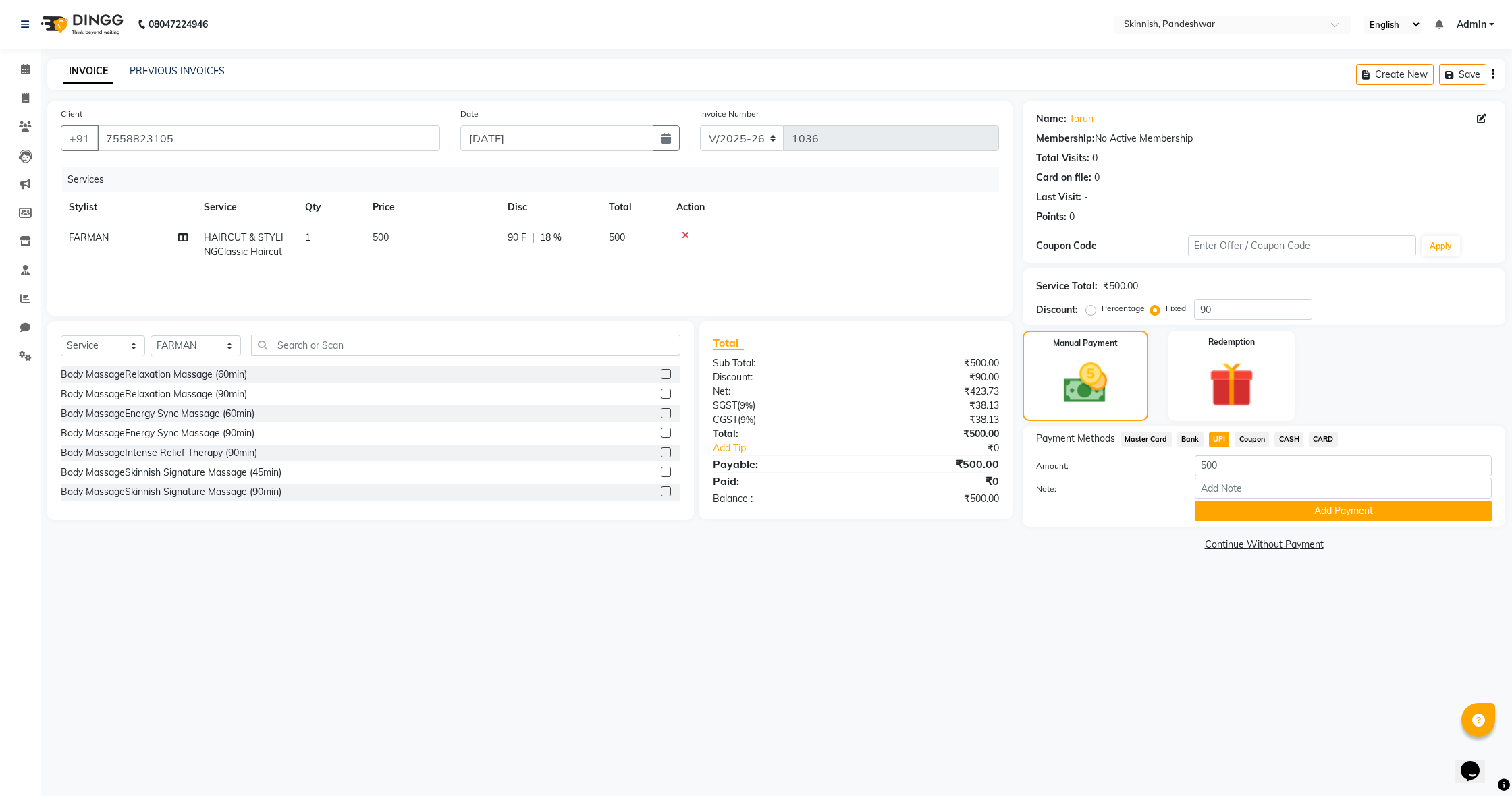
click at [1243, 507] on button "Add Payment" at bounding box center [1343, 510] width 297 height 21
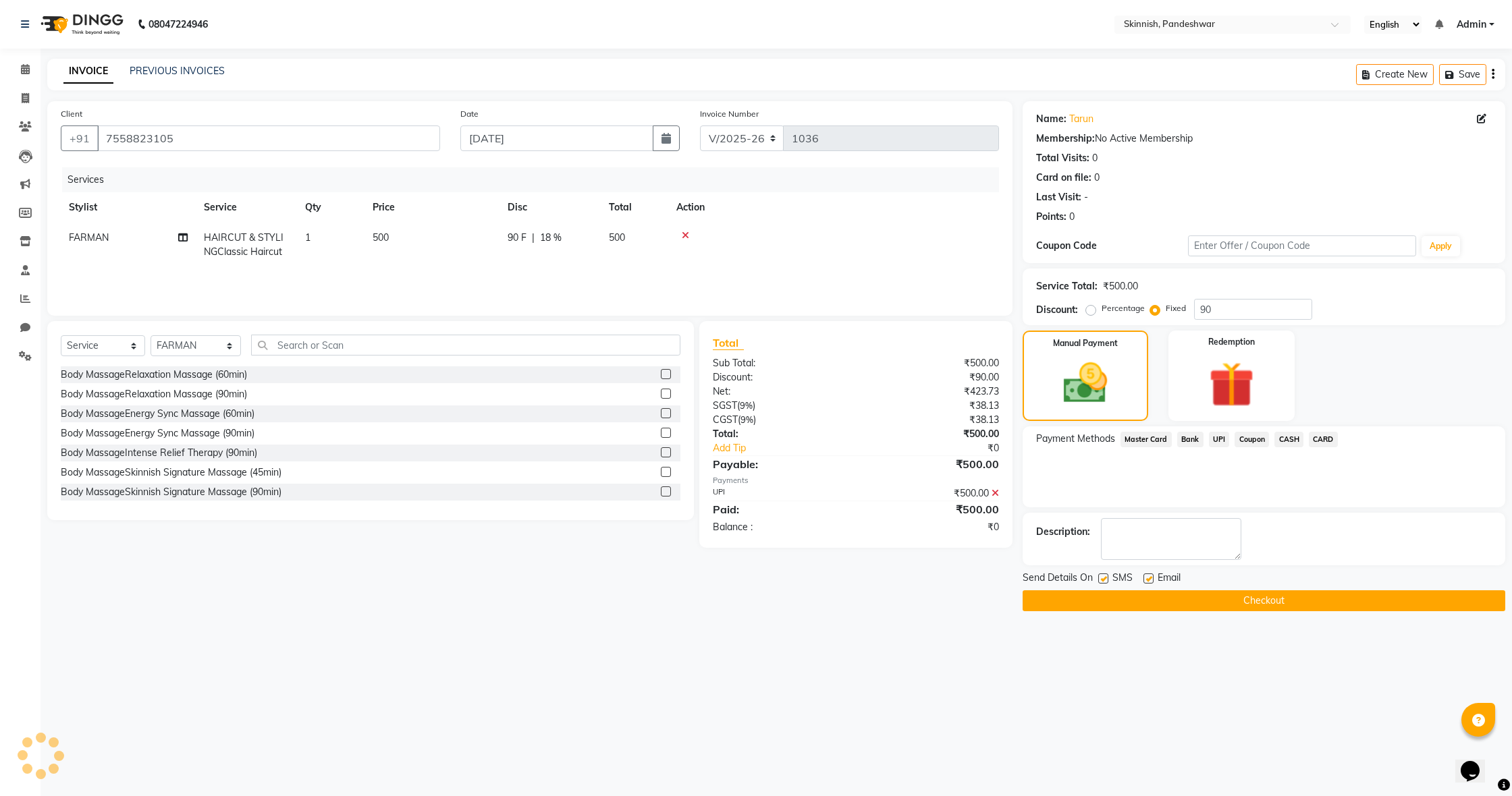
click at [1340, 609] on button "Checkout" at bounding box center [1264, 600] width 483 height 21
